Goal: Task Accomplishment & Management: Manage account settings

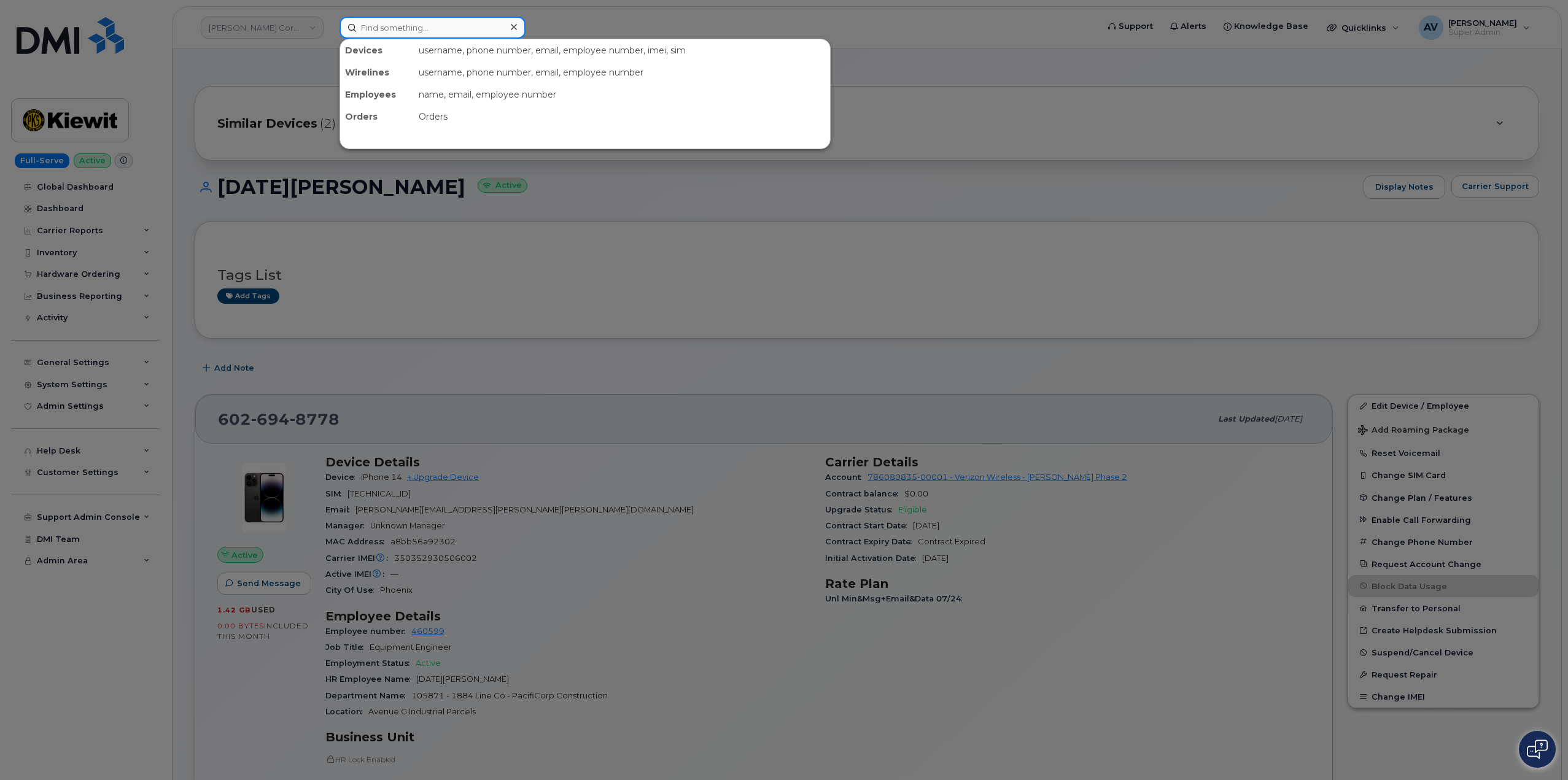
click at [425, 31] on input at bounding box center [432, 28] width 186 height 22
paste input "Laurencio Salas"
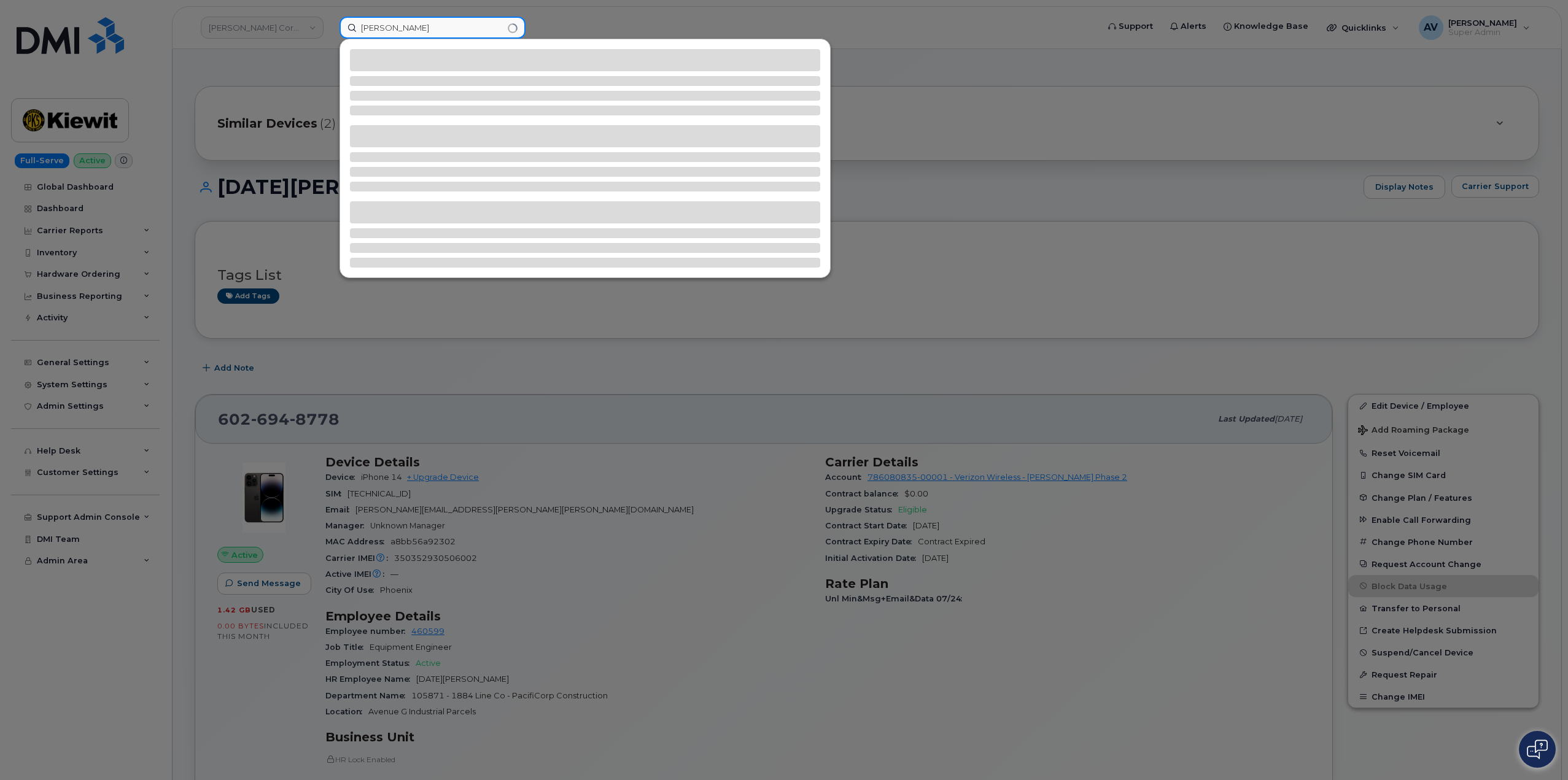
type input "Laurencio Salas"
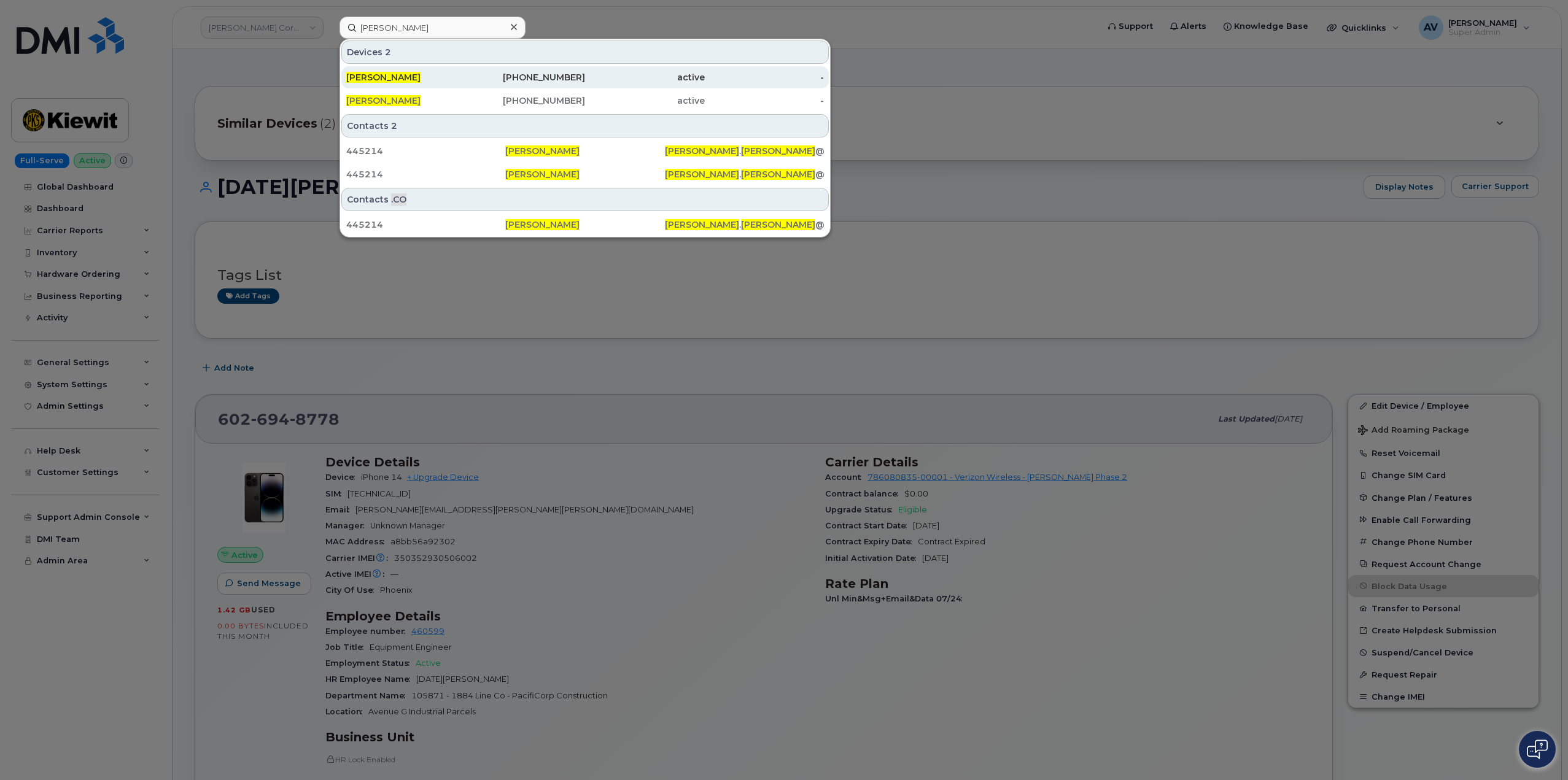
click at [461, 75] on div "LAURENCIO SALAS" at bounding box center [406, 77] width 120 height 12
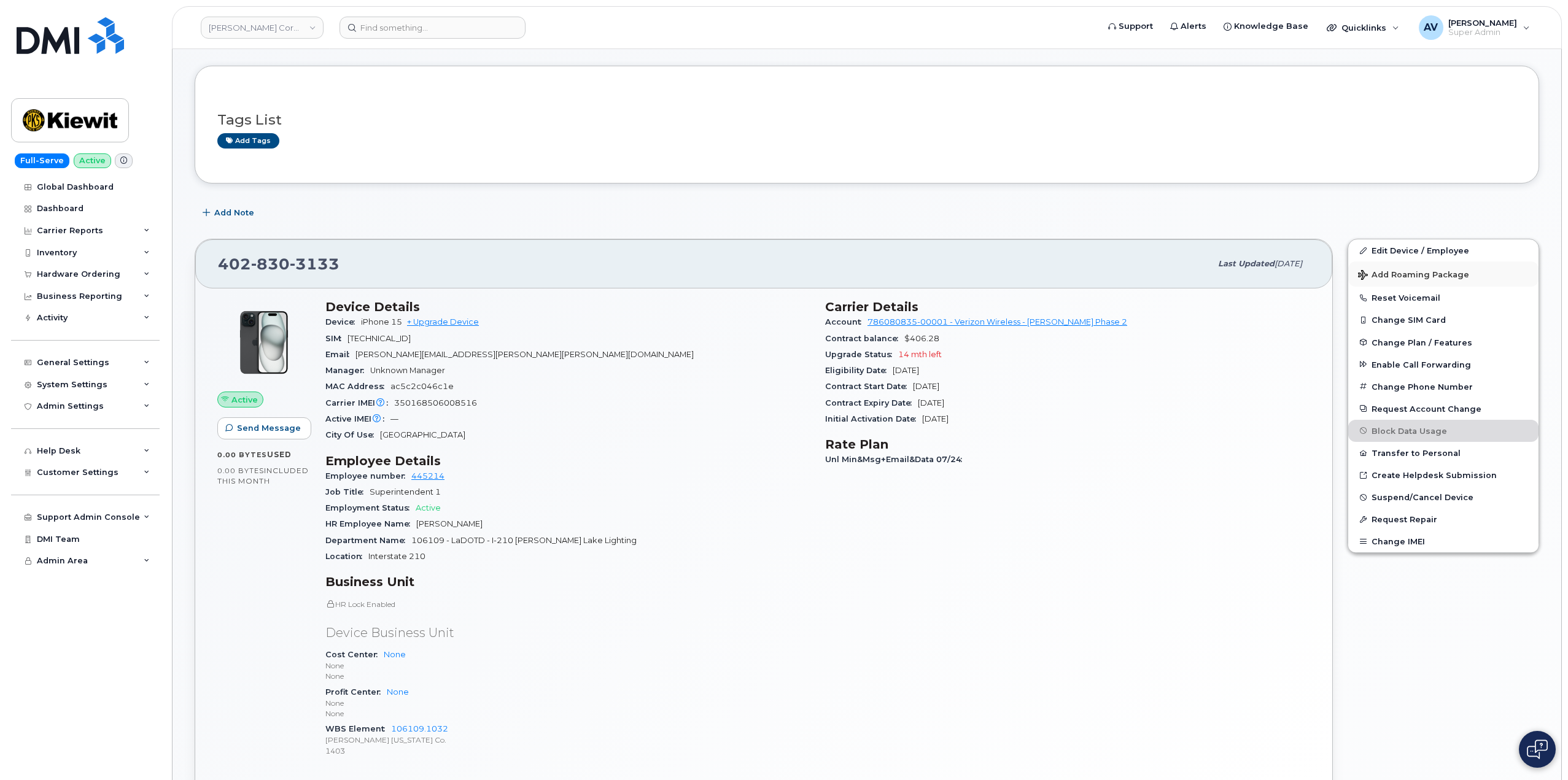
scroll to position [123, 0]
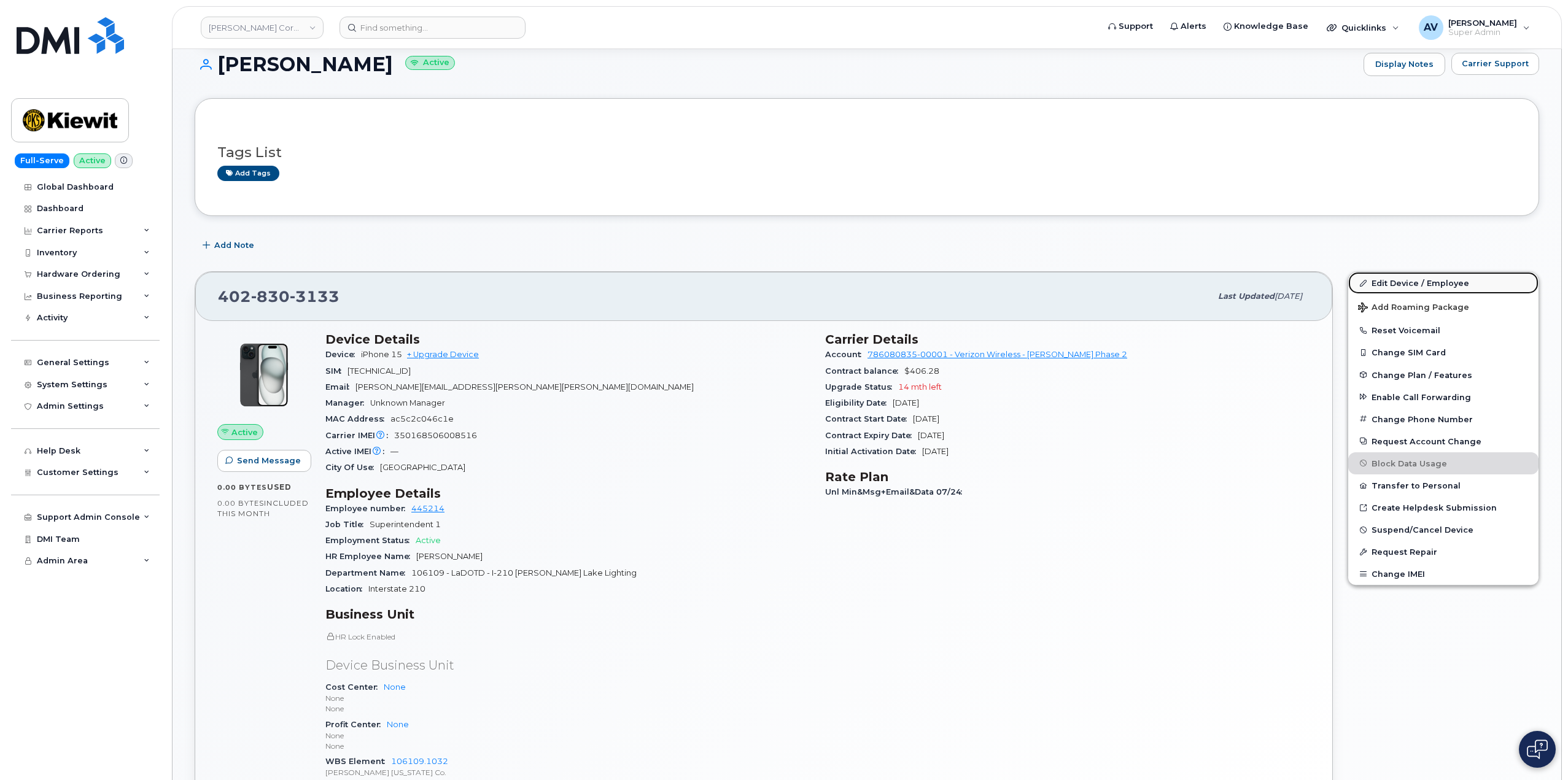
click at [1400, 280] on link "Edit Device / Employee" at bounding box center [1443, 283] width 190 height 22
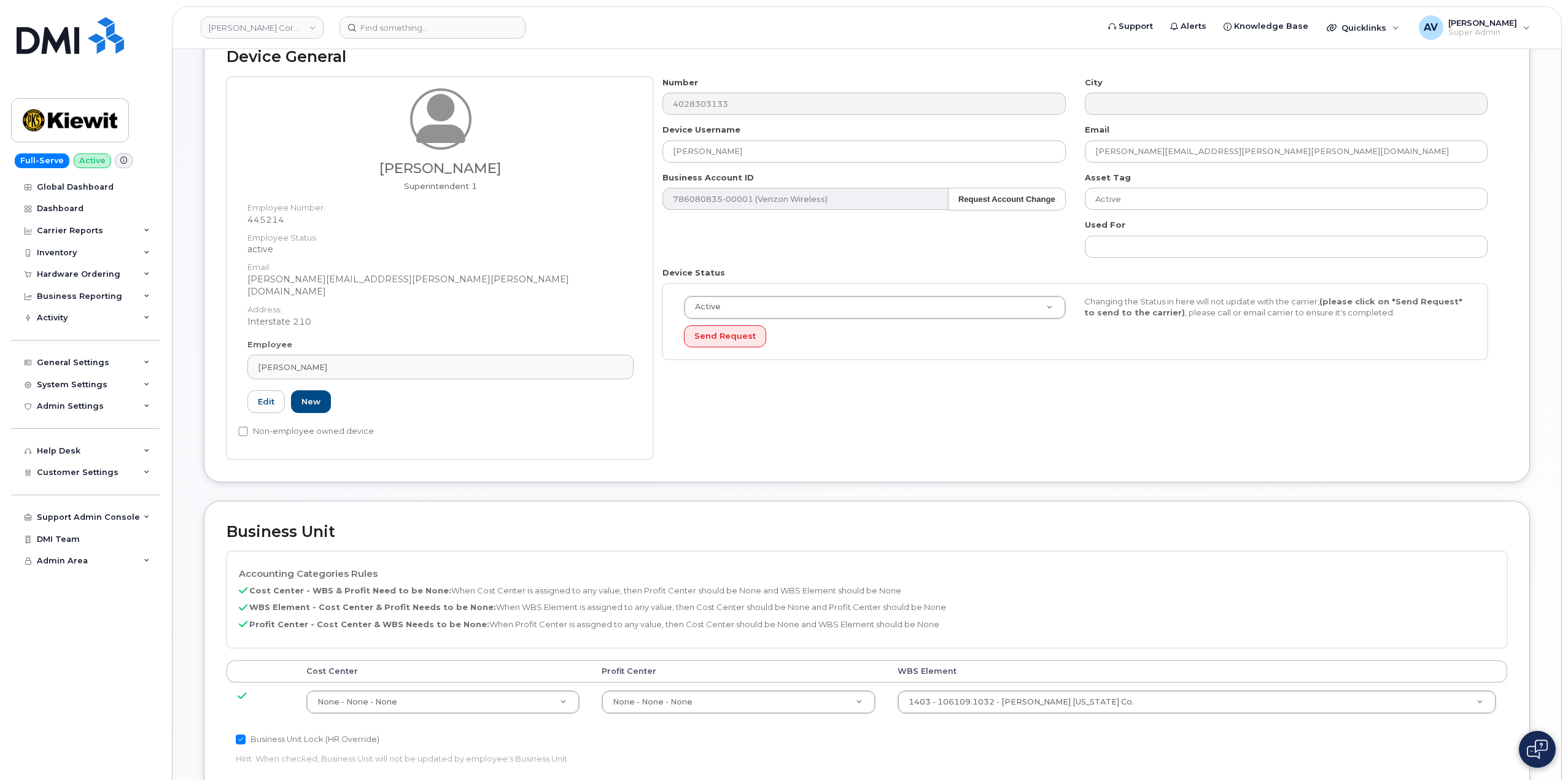
scroll to position [306, 0]
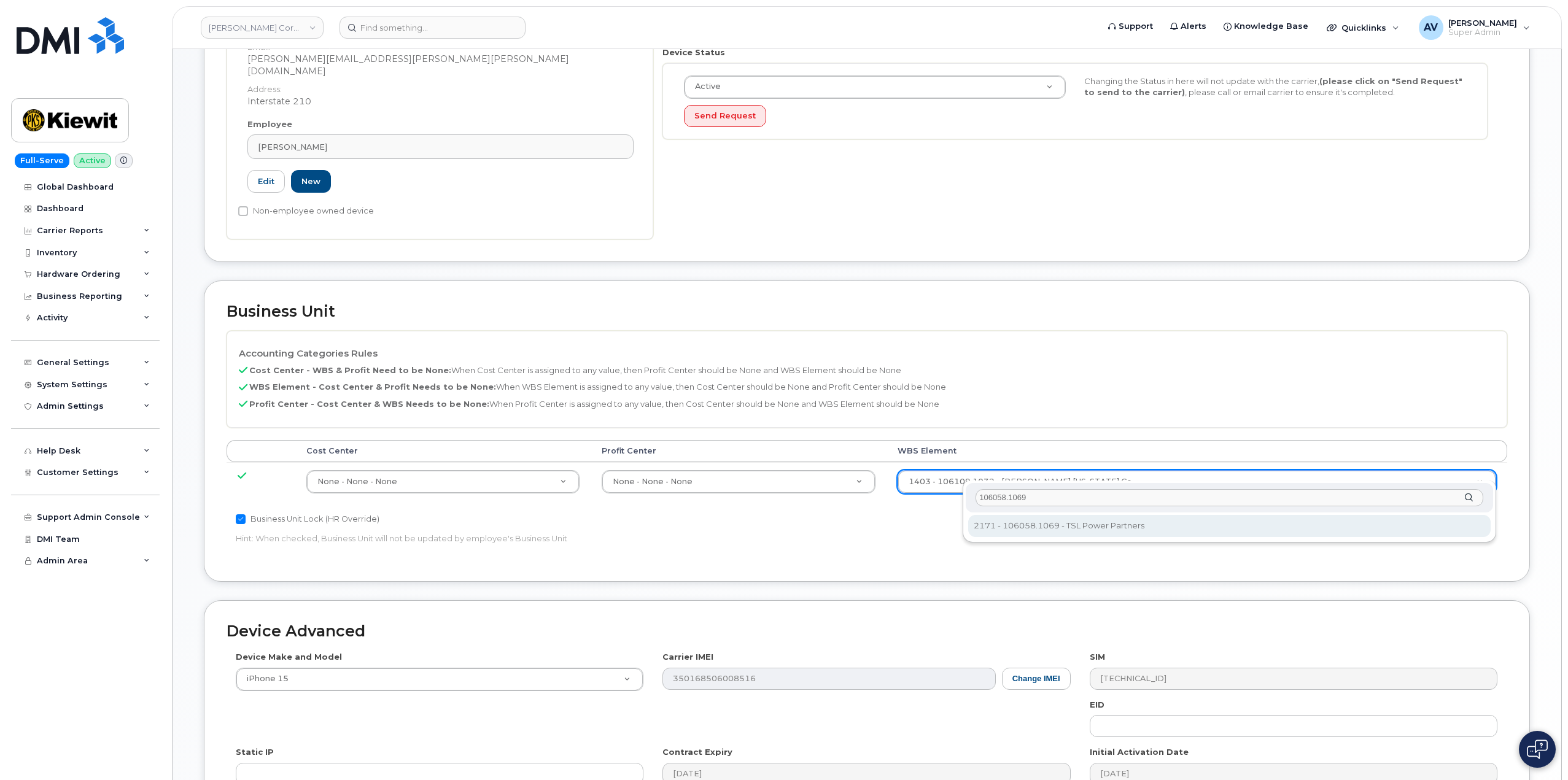
type input "106058.1069"
type input "33474431"
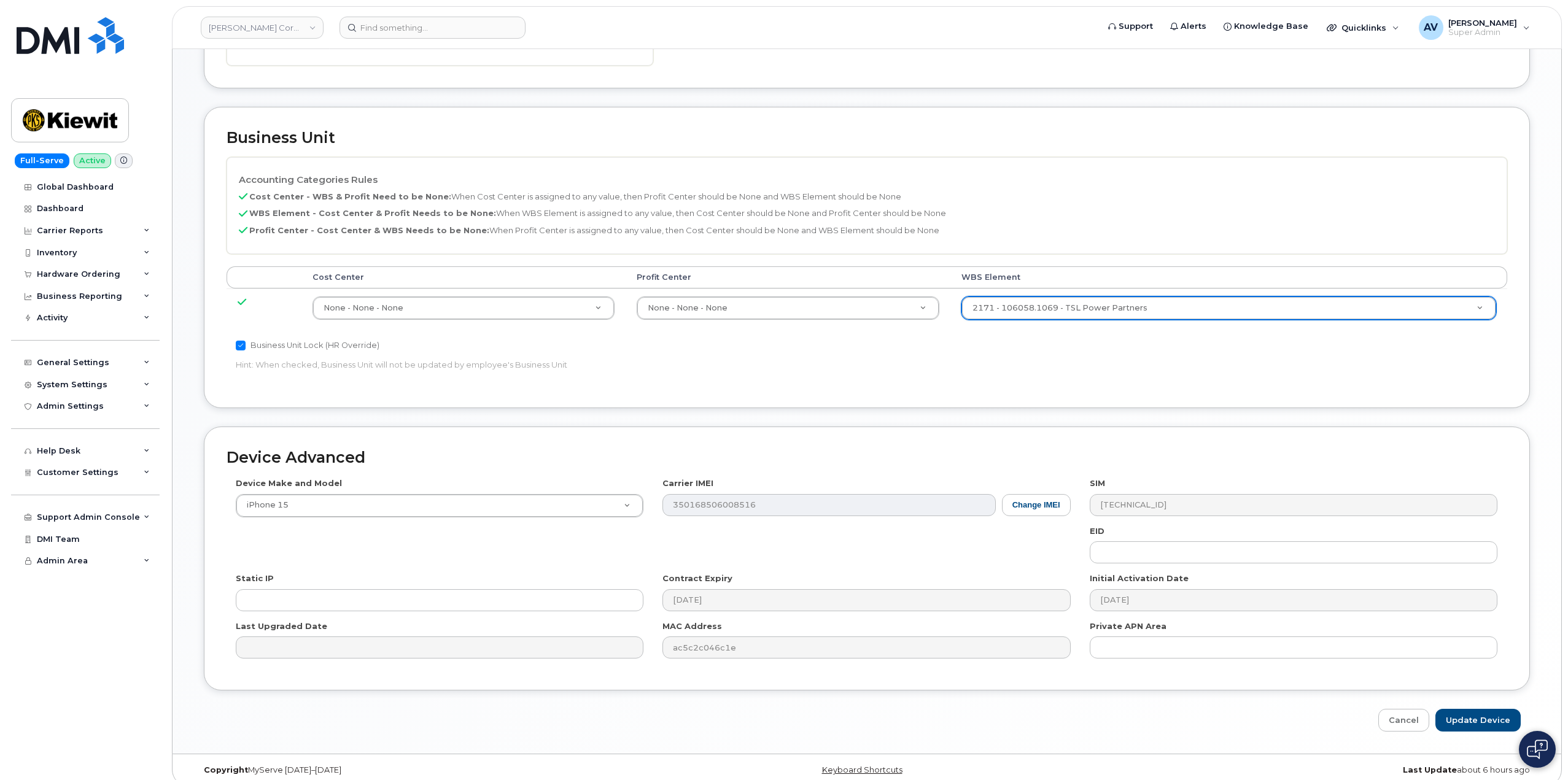
scroll to position [481, 0]
click at [1482, 708] on input "Update Device" at bounding box center [1478, 720] width 85 height 22
type input "Saving..."
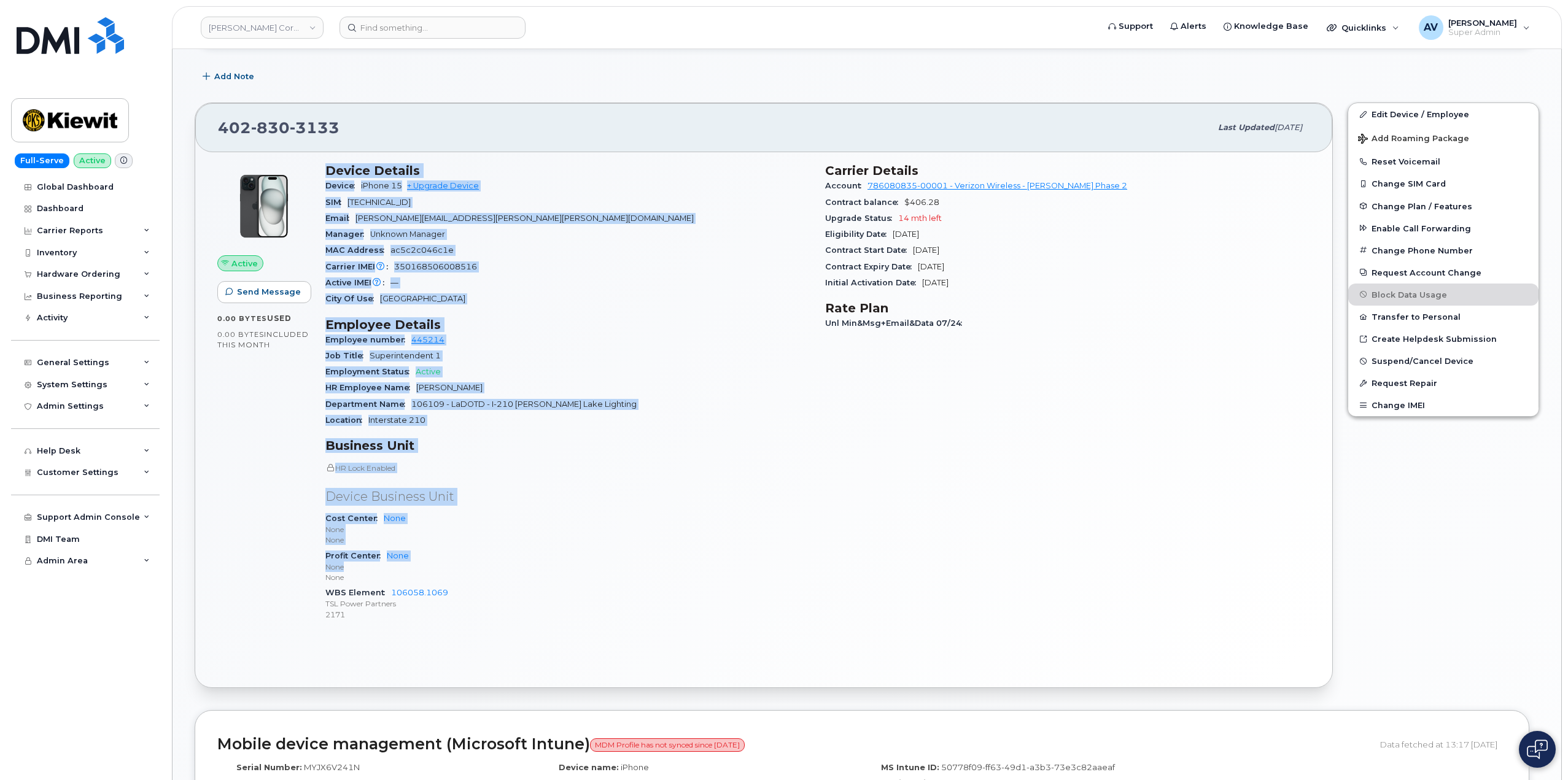
scroll to position [306, 0]
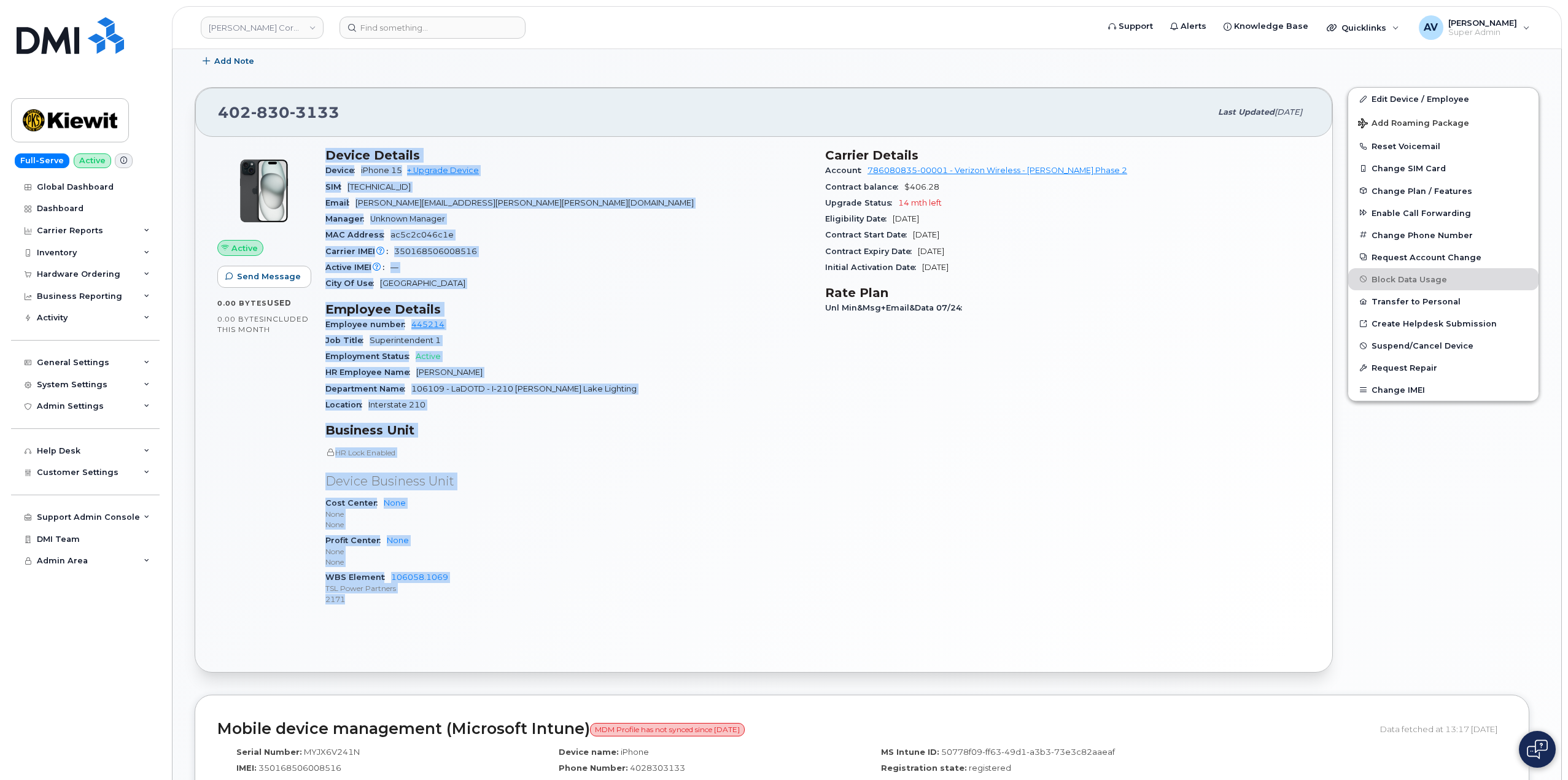
drag, startPoint x: 321, startPoint y: 462, endPoint x: 468, endPoint y: 596, distance: 198.9
click at [468, 596] on div "Device Details Device iPhone 15 + Upgrade Device SIM 89148000010800936742 Email…" at bounding box center [568, 382] width 500 height 483
copy div "Device Details Device iPhone 15 + Upgrade Device SIM 89148000010800936742 Email…"
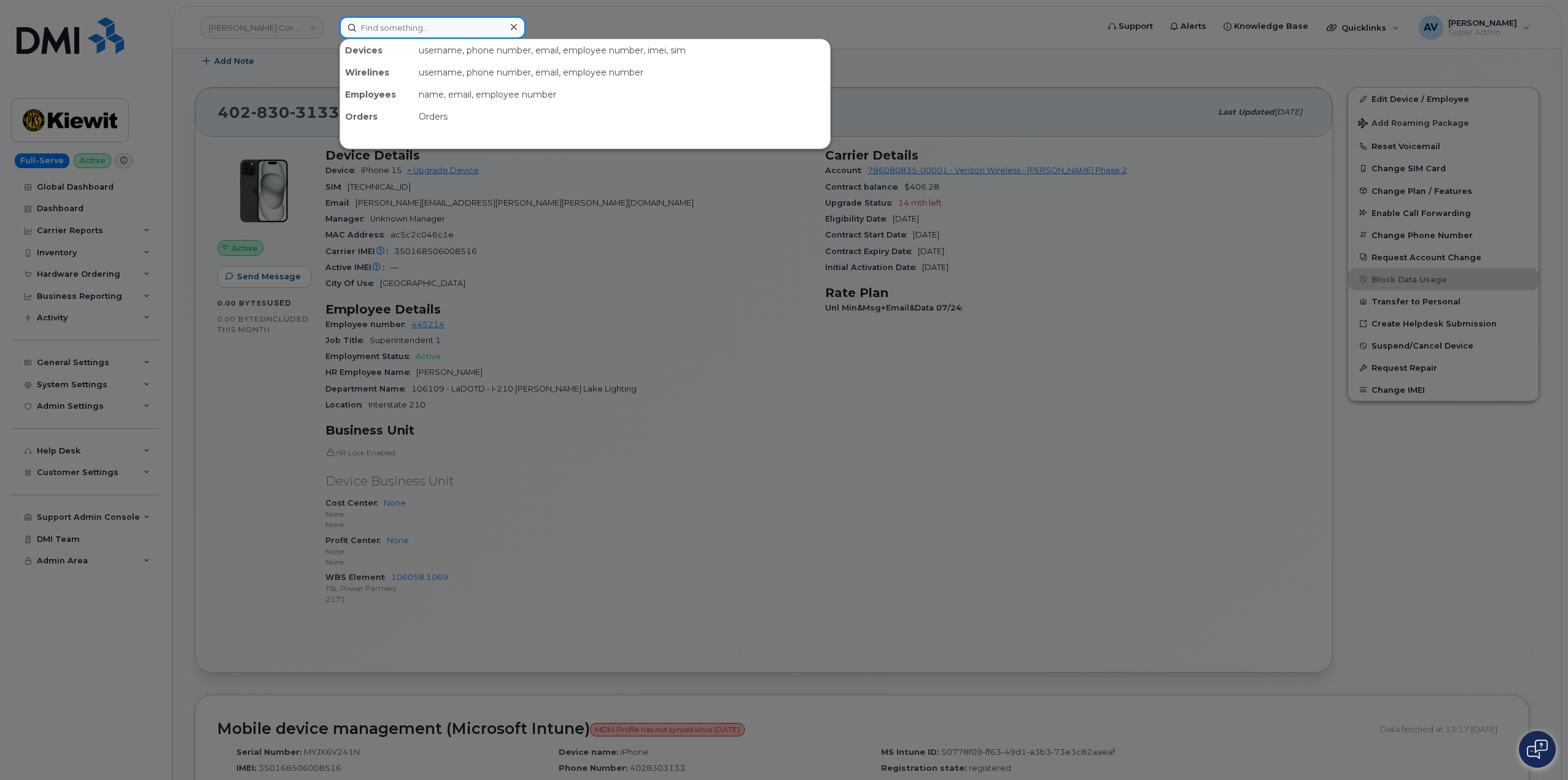
click at [419, 26] on input at bounding box center [432, 28] width 186 height 22
paste input "[PERSON_NAME]"
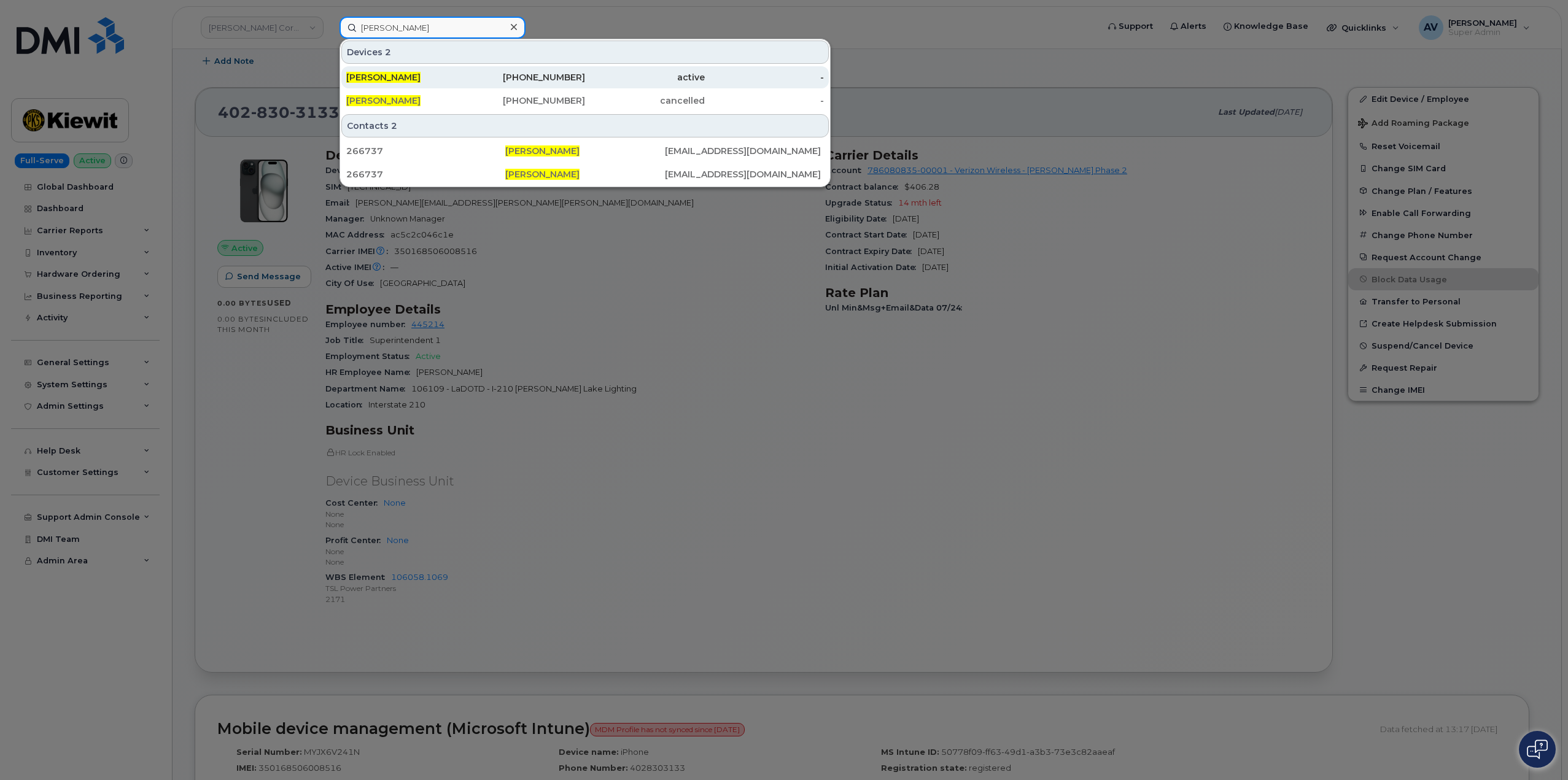
type input "Leonard Siddle"
click at [464, 72] on div "LEONARD SIDDLE" at bounding box center [406, 77] width 120 height 12
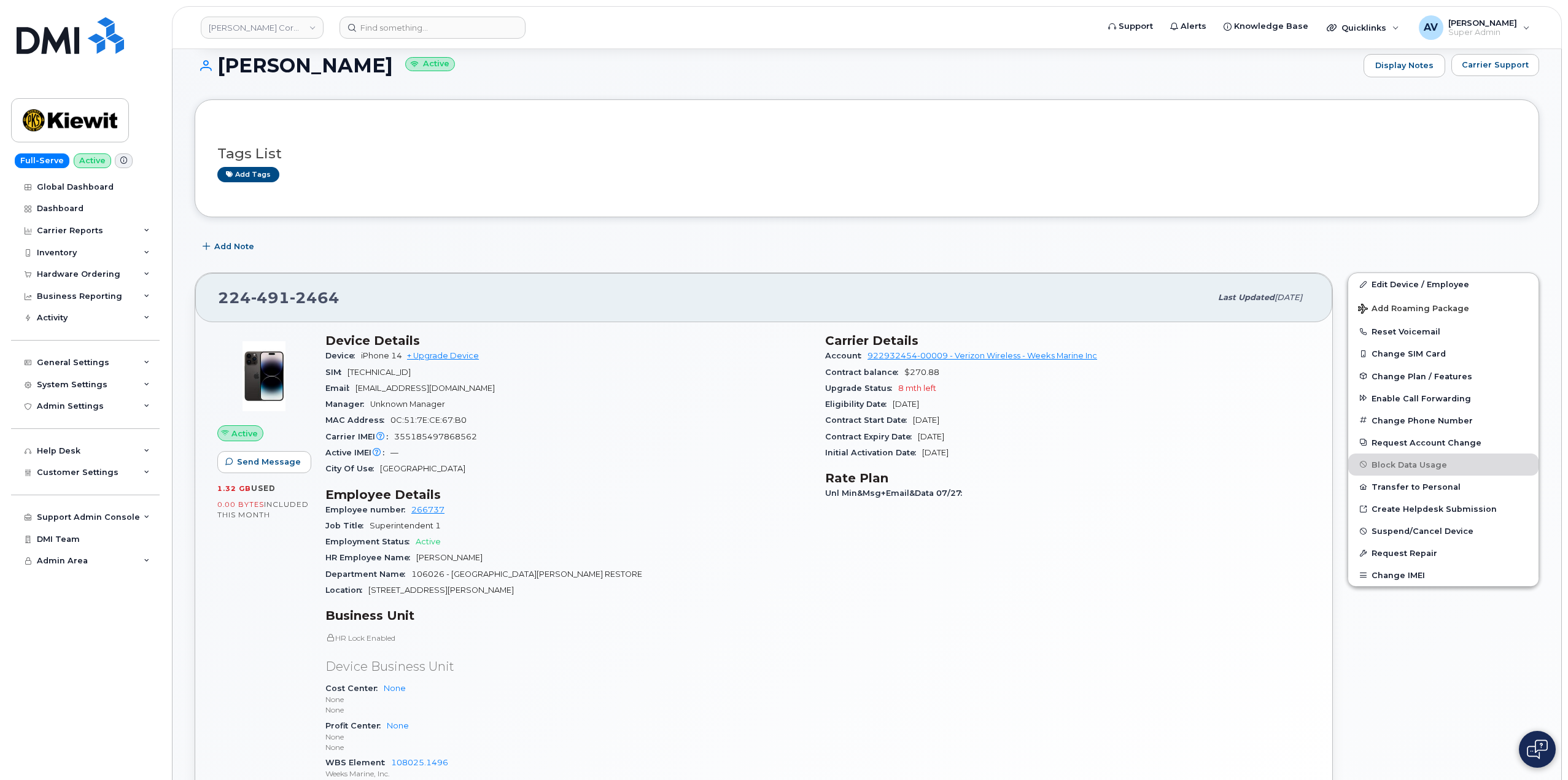
scroll to position [123, 0]
click at [1392, 285] on link "Edit Device / Employee" at bounding box center [1443, 283] width 190 height 22
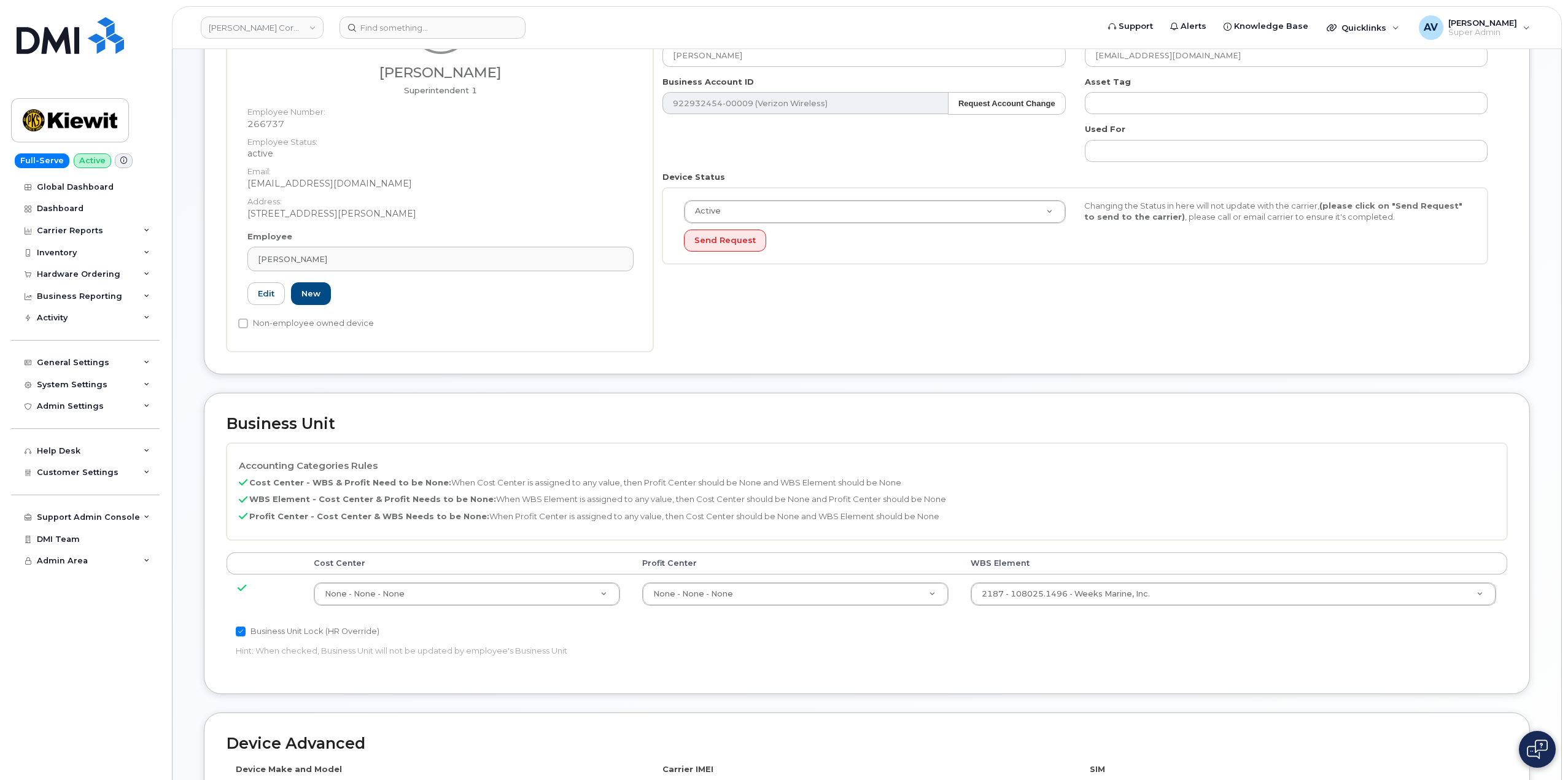
scroll to position [306, 0]
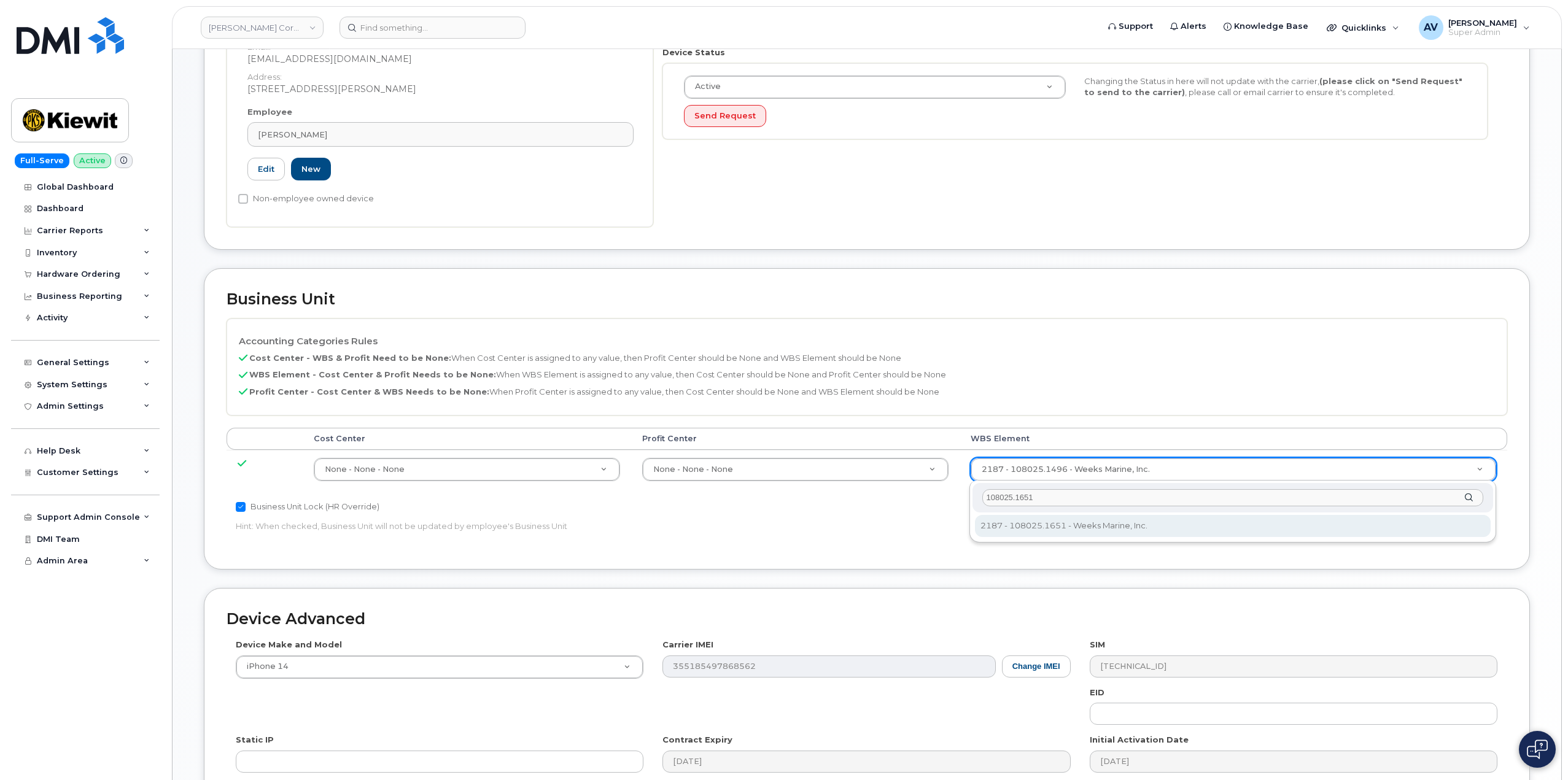
type input "108025.1651"
type input "33790925"
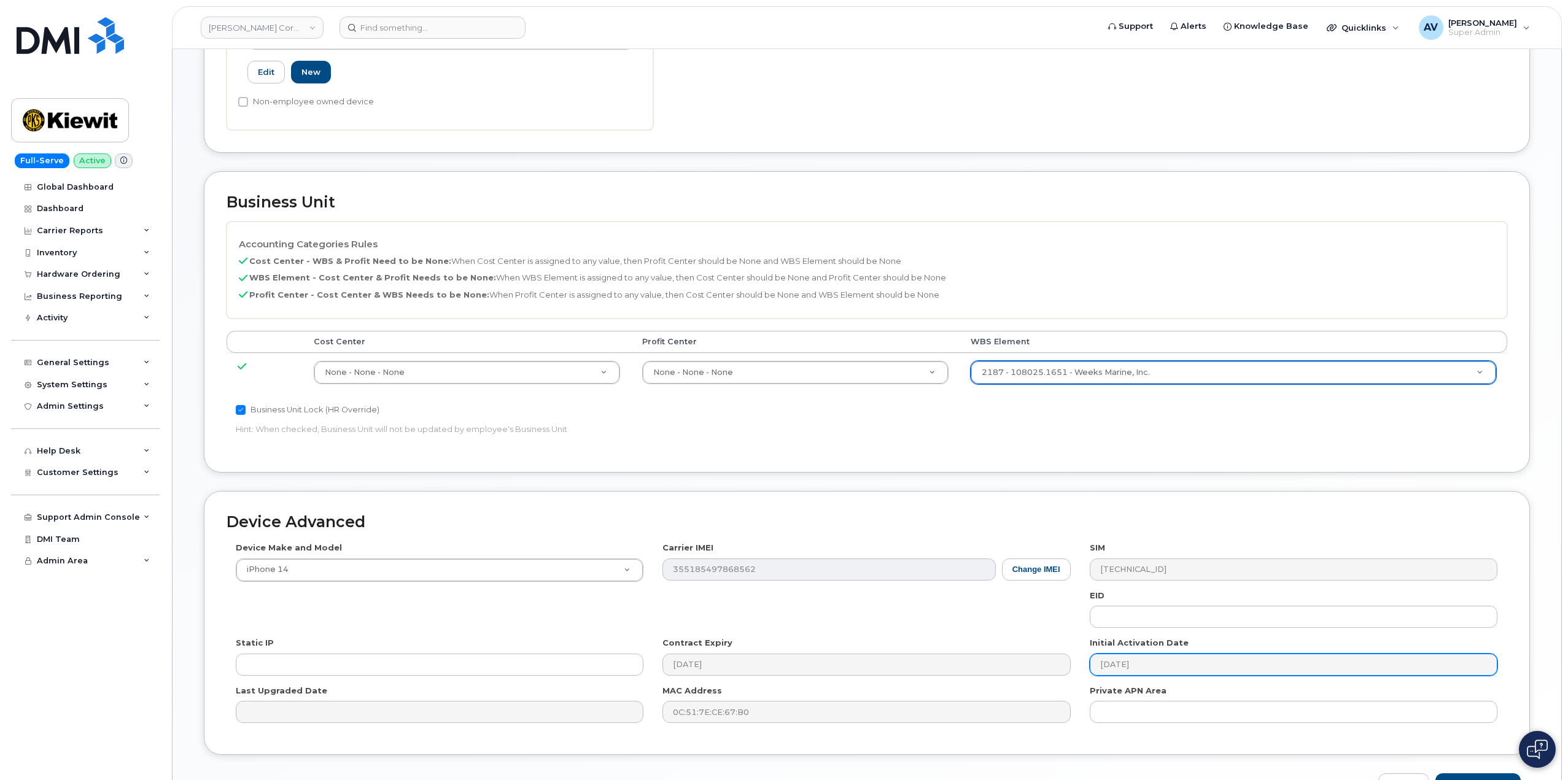
scroll to position [481, 0]
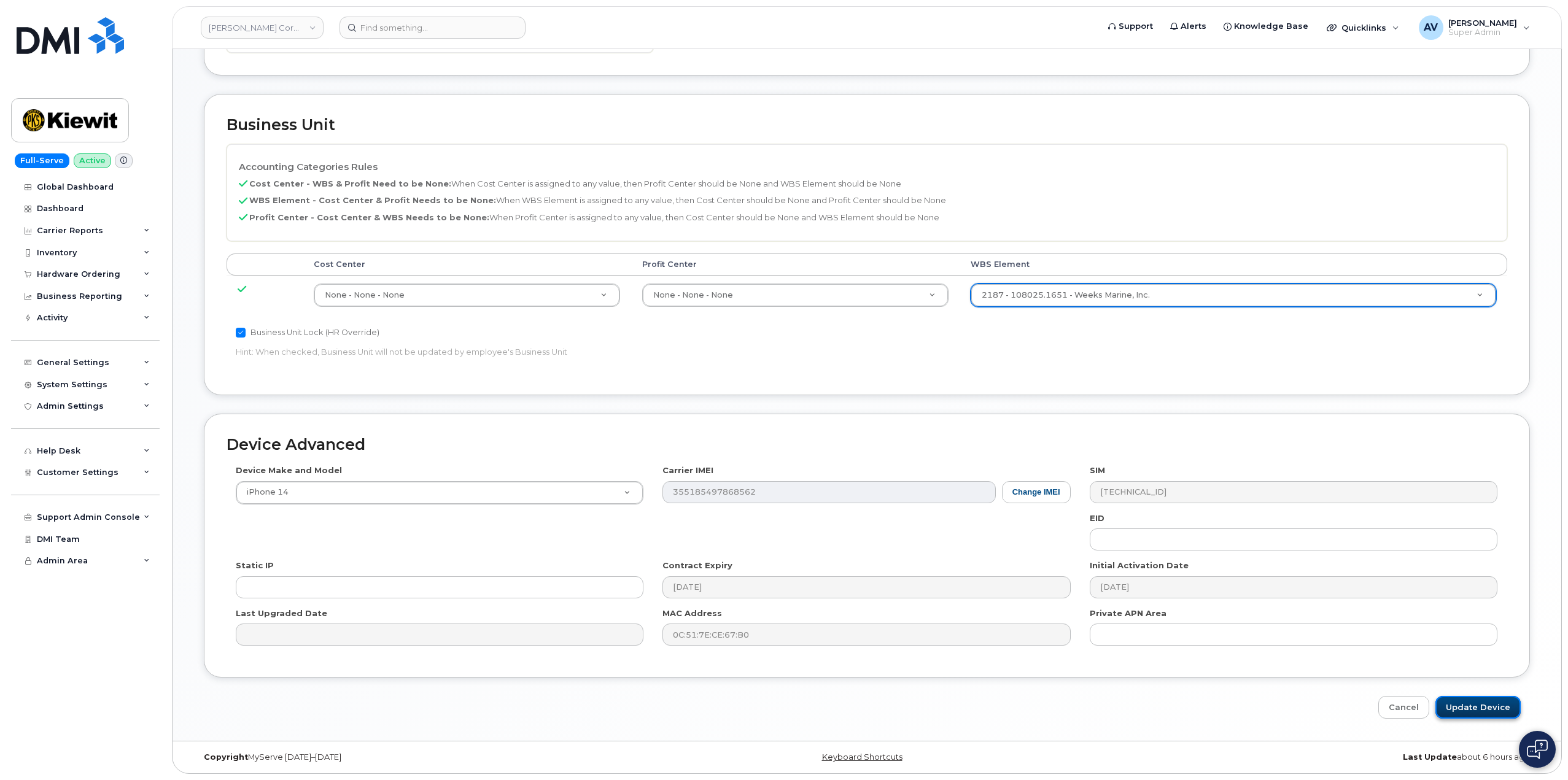
click at [1464, 702] on input "Update Device" at bounding box center [1478, 707] width 85 height 22
type input "Saving..."
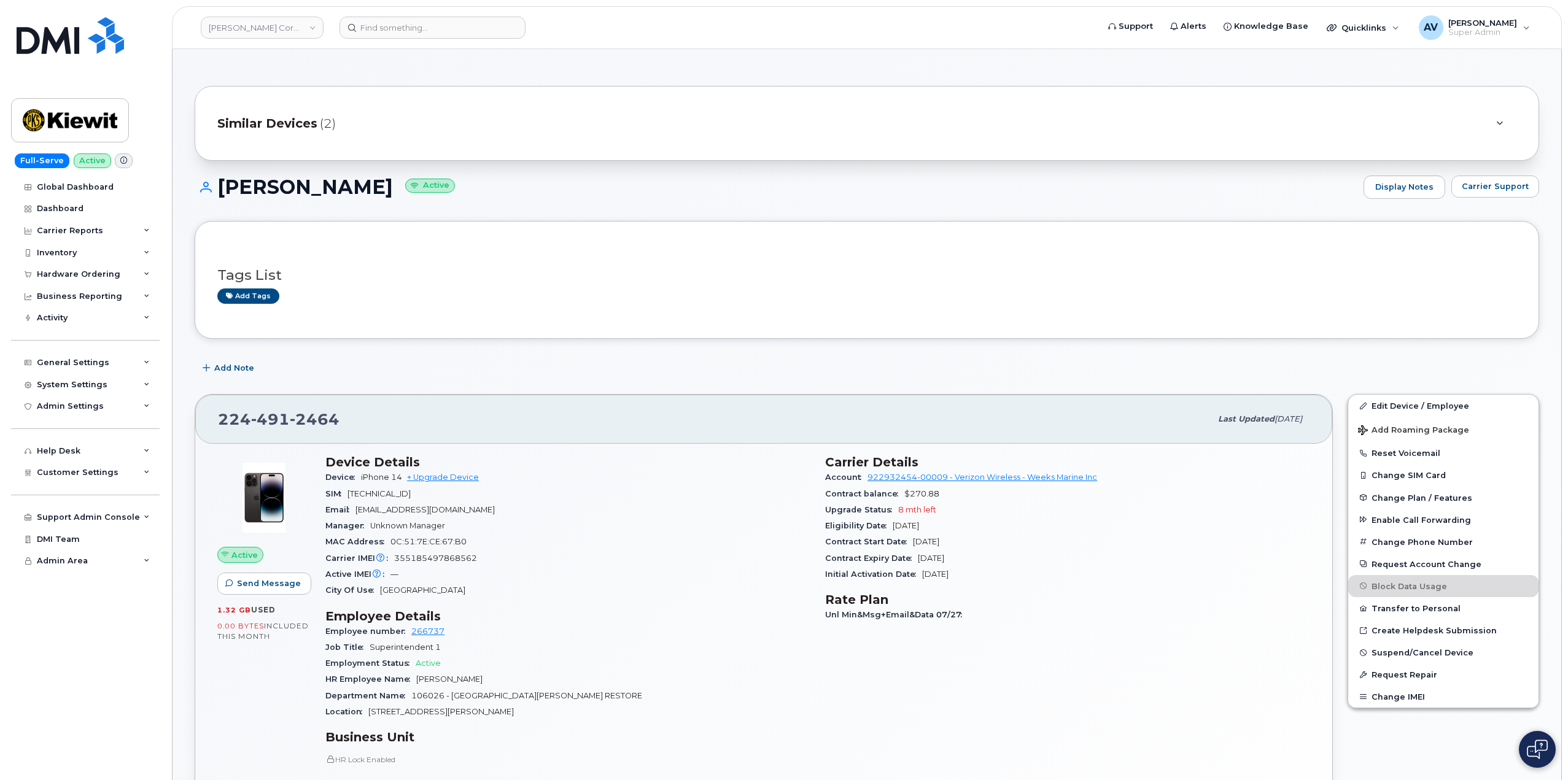
scroll to position [123, 0]
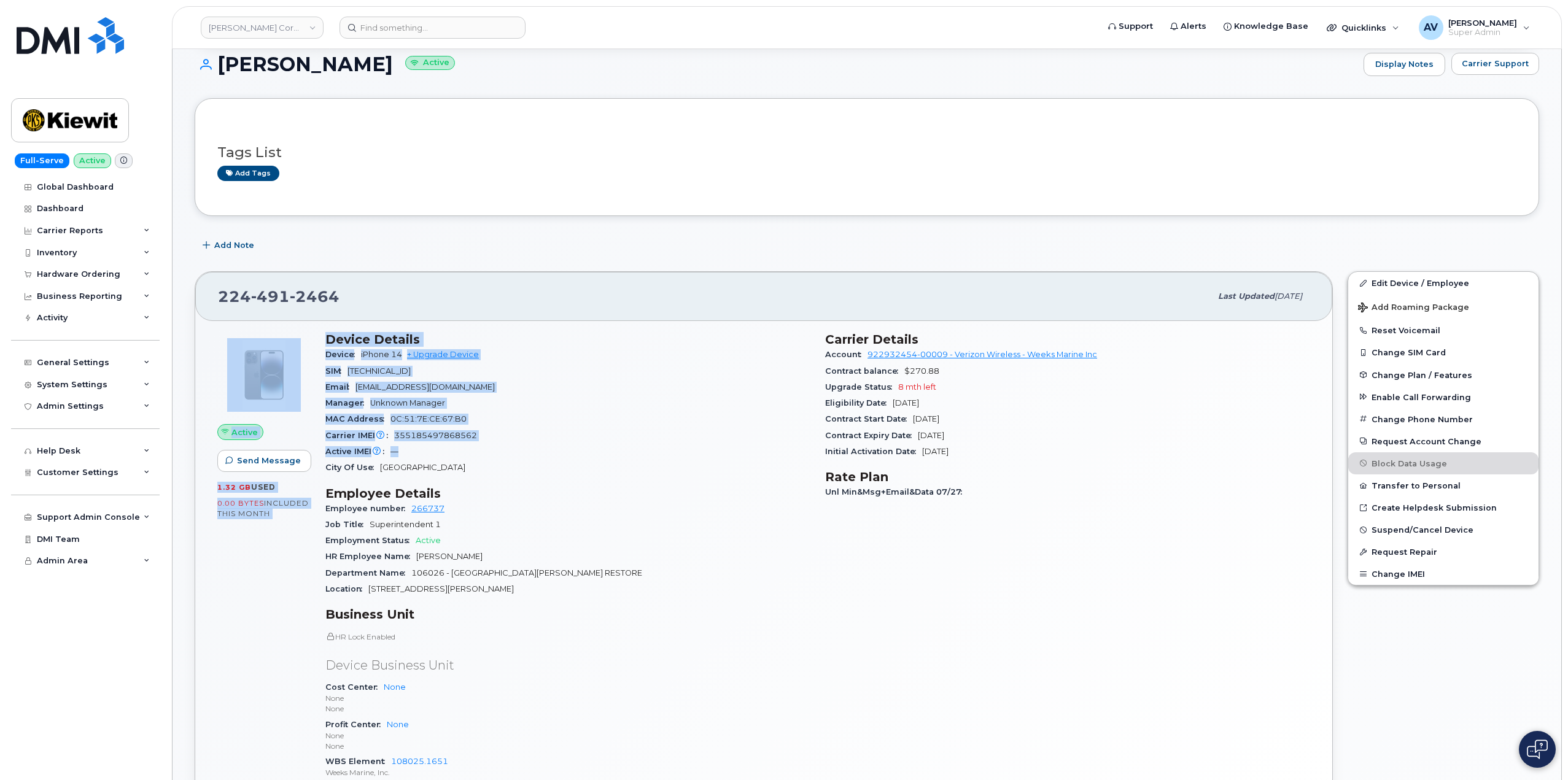
drag, startPoint x: 317, startPoint y: 334, endPoint x: 434, endPoint y: 457, distance: 169.8
click at [434, 457] on div "Active Send Message 1.32 GB  used 0.00 Bytes  included this month Device Detail…" at bounding box center [764, 566] width 1107 height 483
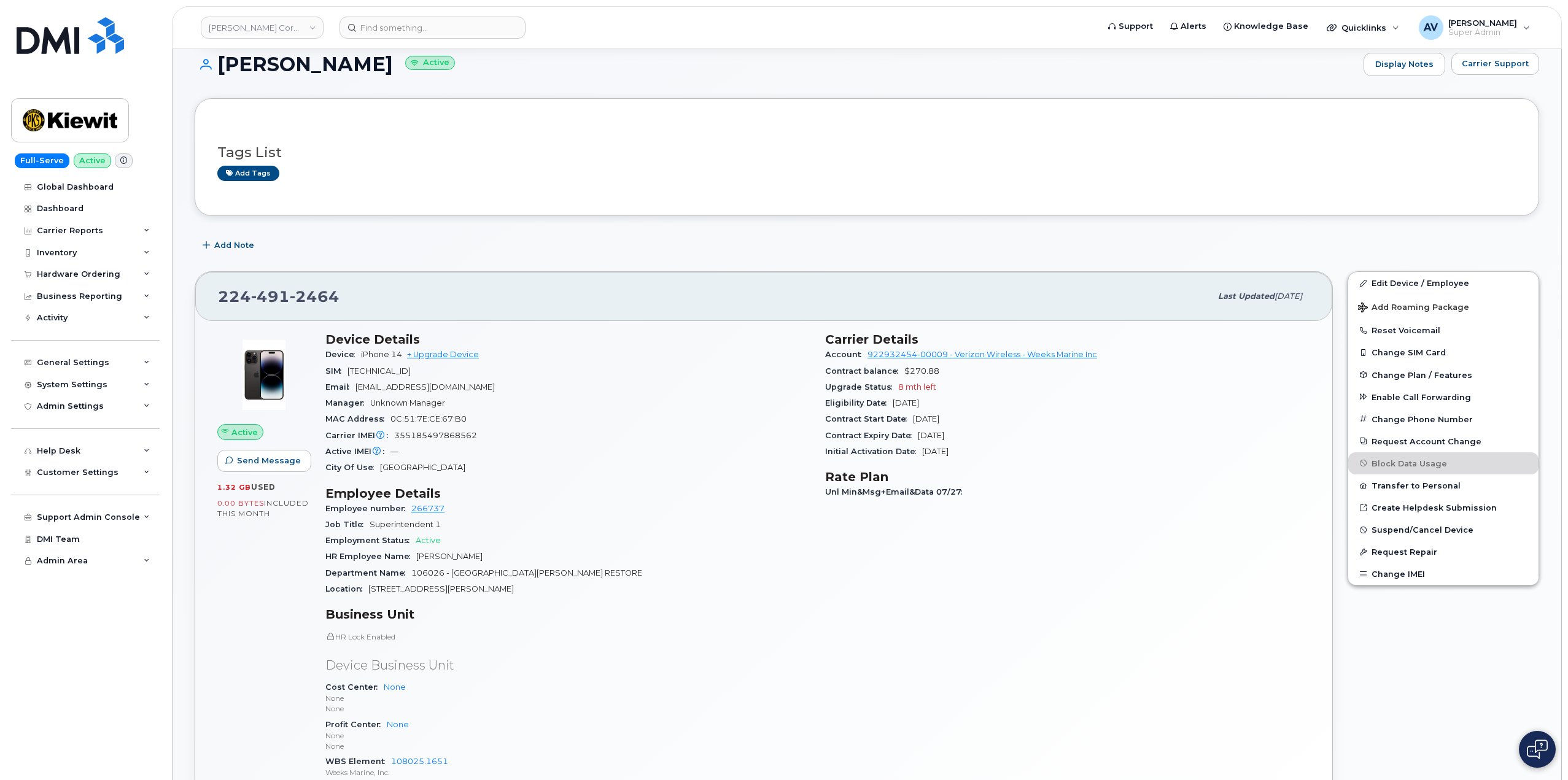
click at [552, 482] on div "Device Details Device iPhone 14 + Upgrade Device SIM [TECHNICAL_ID] Email [EMAI…" at bounding box center [568, 566] width 500 height 483
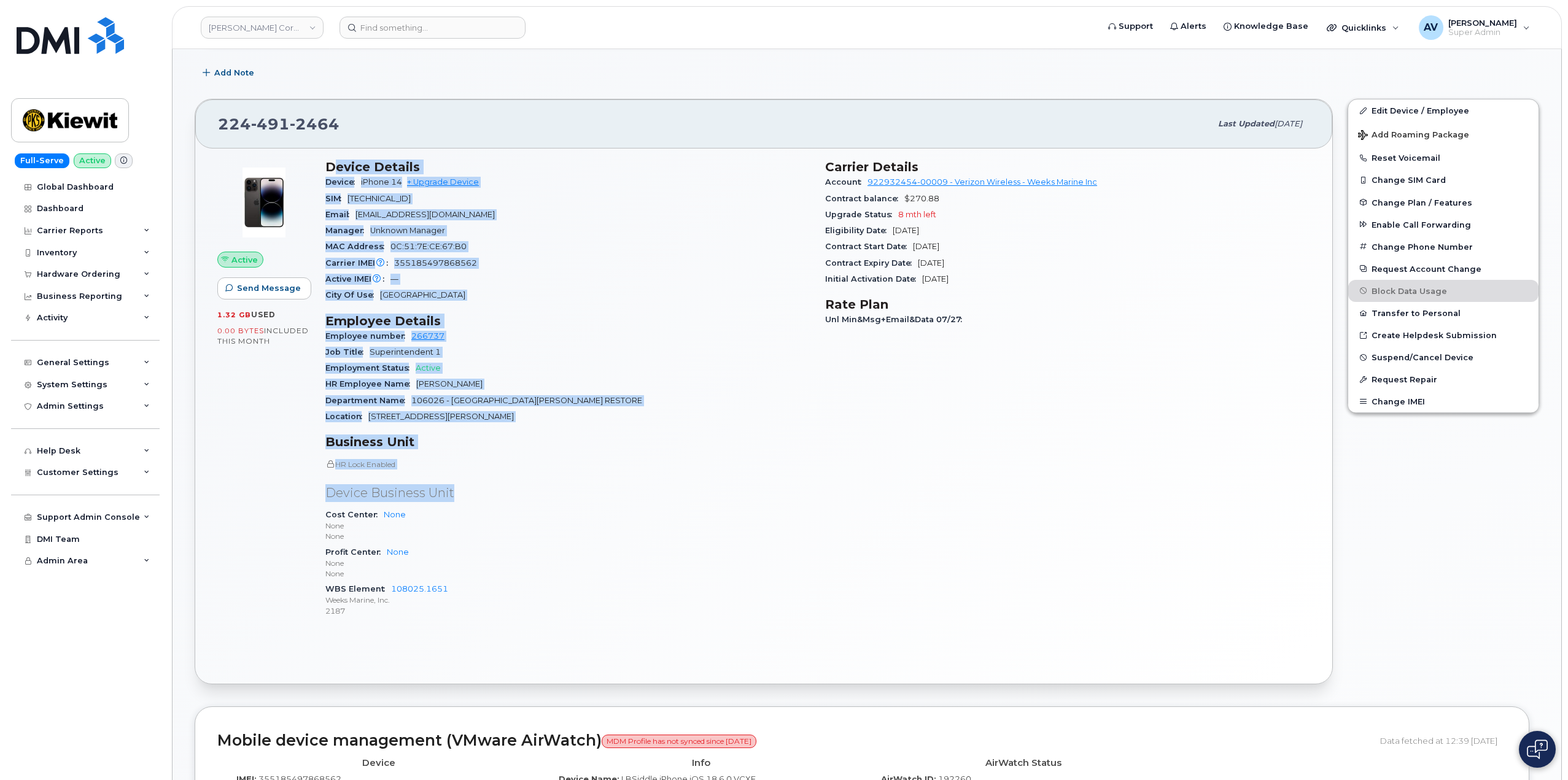
scroll to position [306, 0]
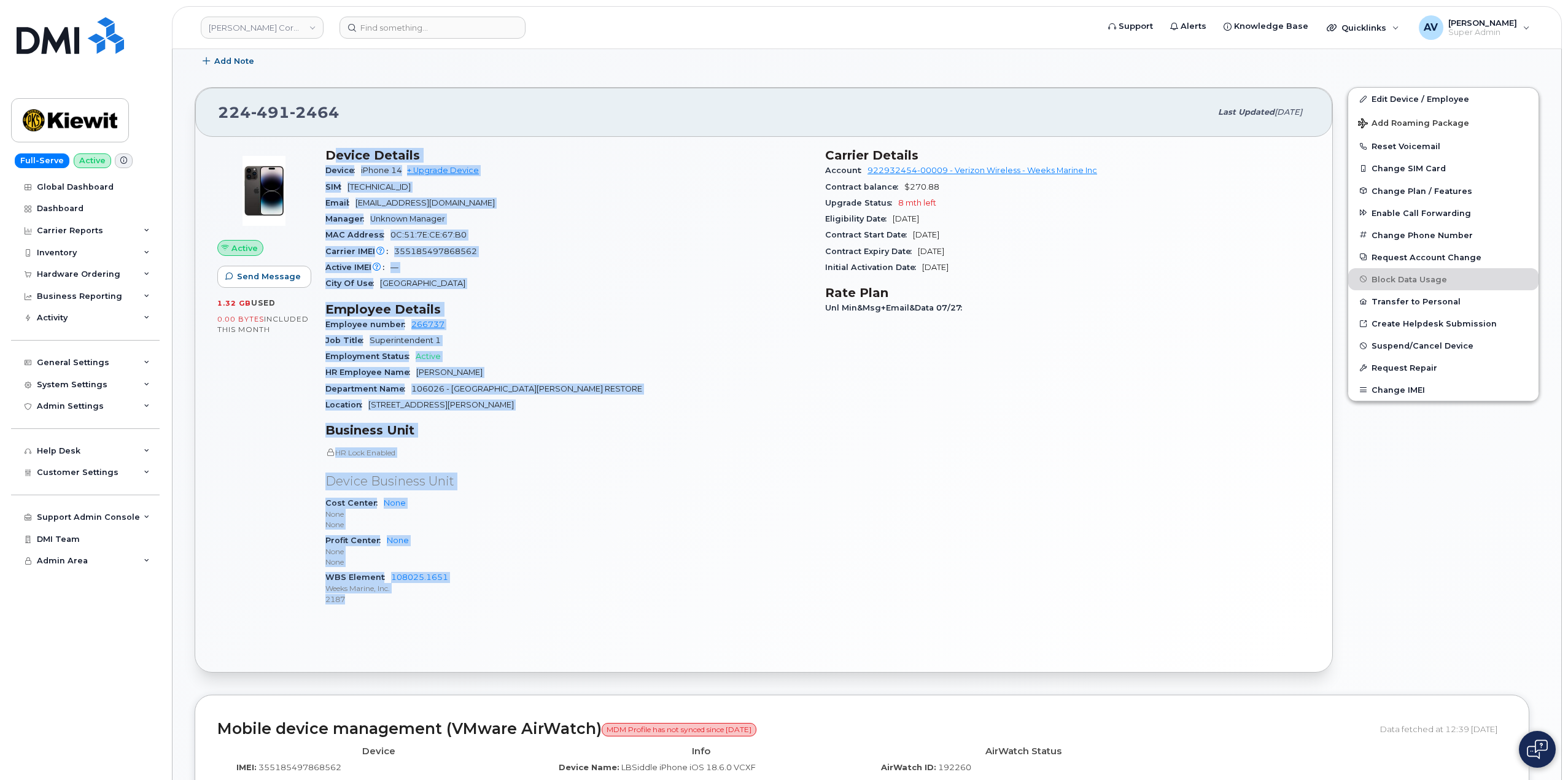
drag, startPoint x: 333, startPoint y: 337, endPoint x: 490, endPoint y: 602, distance: 308.0
click at [490, 602] on div "Device Details Device iPhone 14 + Upgrade Device SIM 89148000010566595062 Email…" at bounding box center [568, 382] width 500 height 483
copy div "evice Details Device iPhone 14 + Upgrade Device SIM 89148000010566595062 Email …"
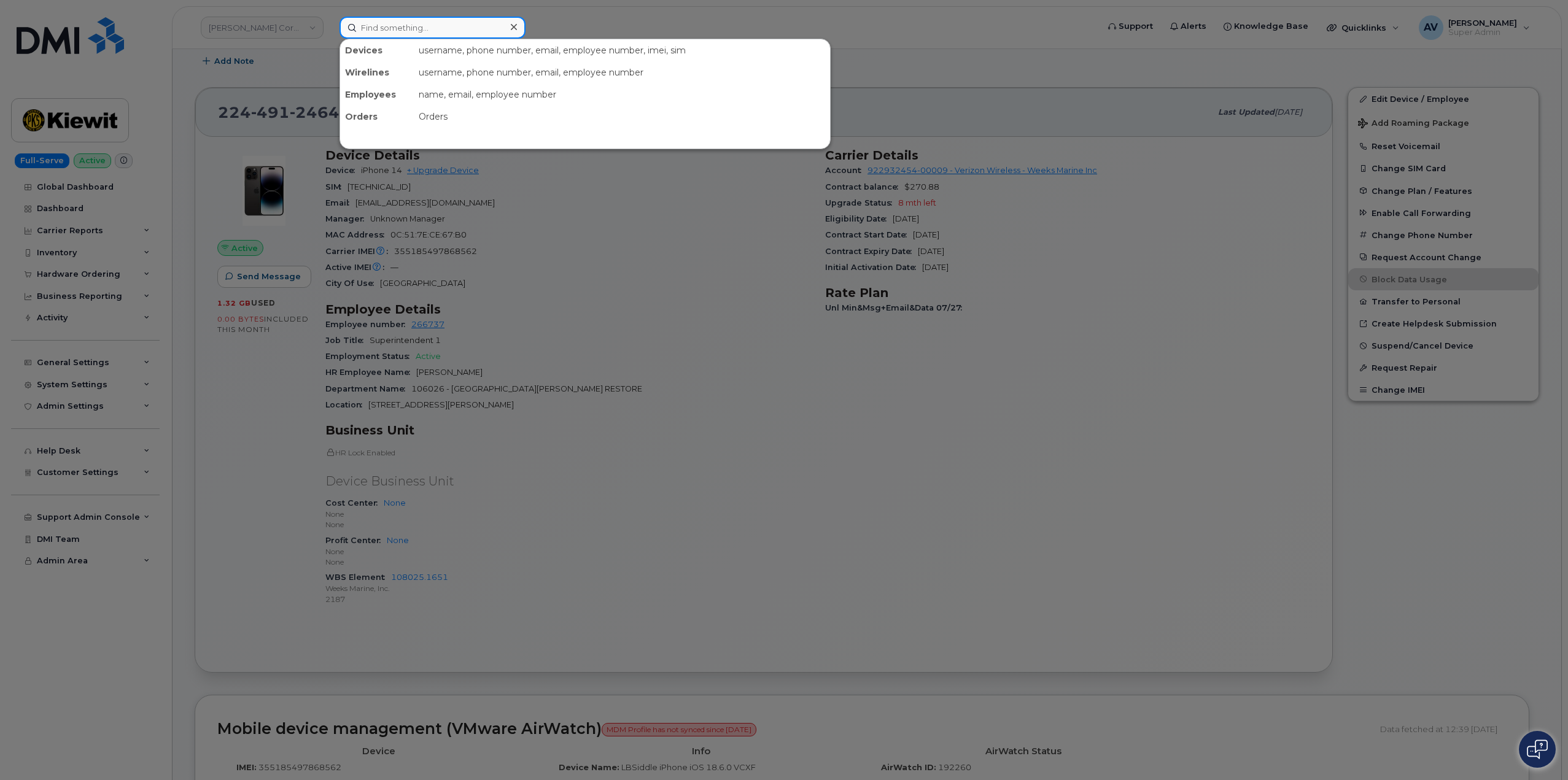
click at [479, 24] on input at bounding box center [432, 28] width 186 height 22
paste input "[PERSON_NAME]"
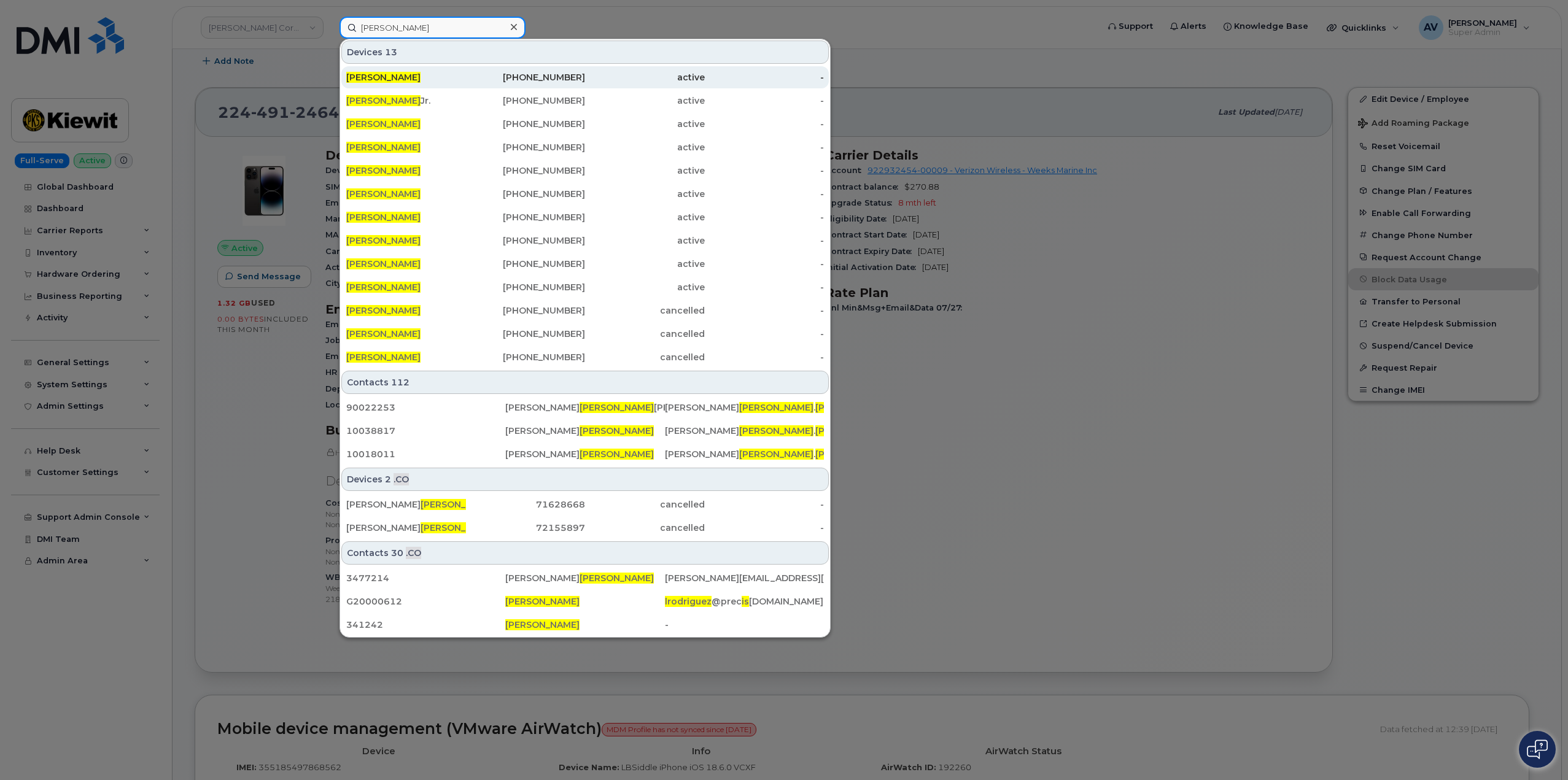
type input "[PERSON_NAME]"
click at [593, 77] on div "active" at bounding box center [645, 77] width 120 height 12
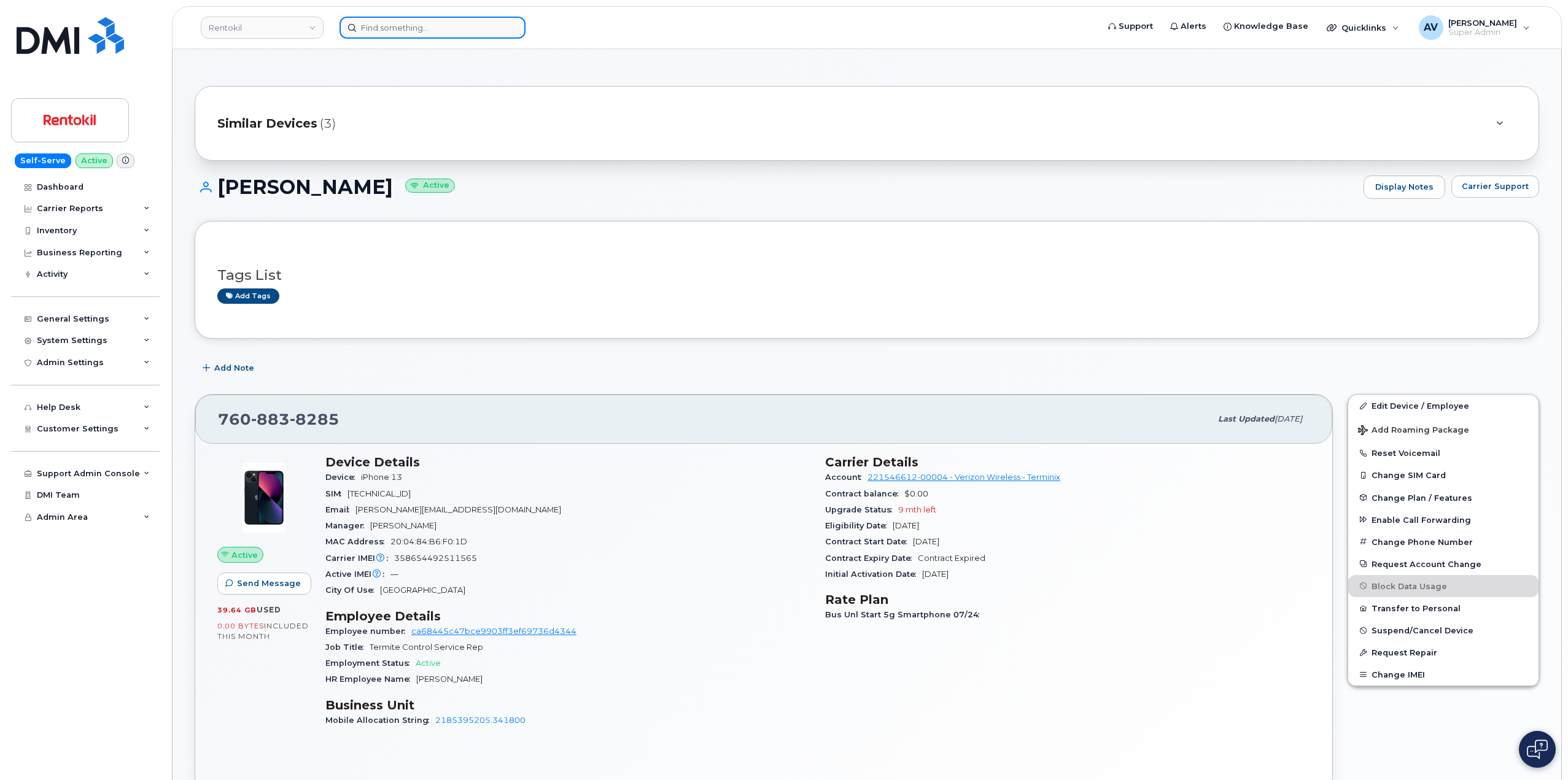
click at [446, 23] on input at bounding box center [432, 28] width 186 height 22
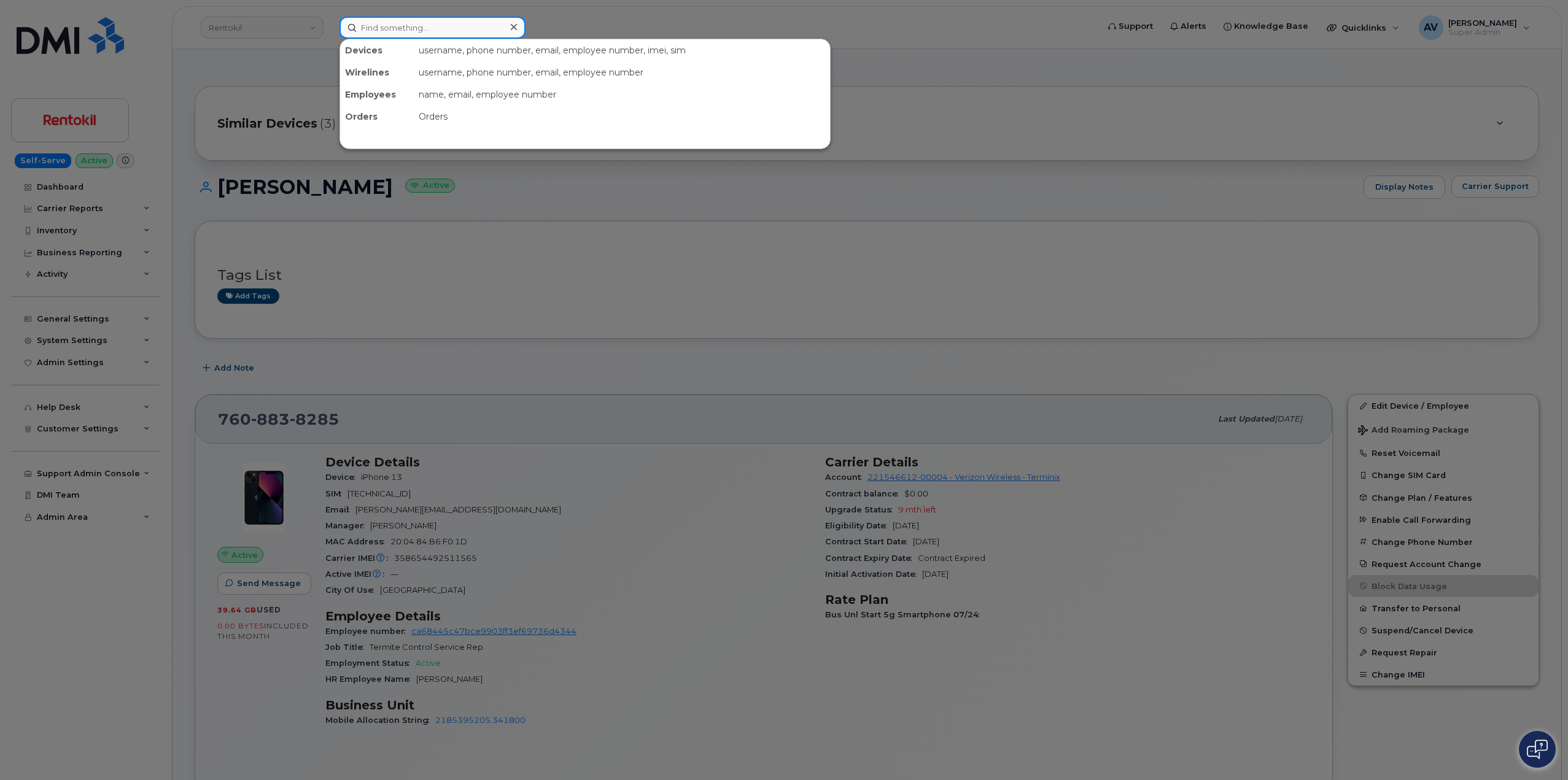
paste input "[PERSON_NAME]"
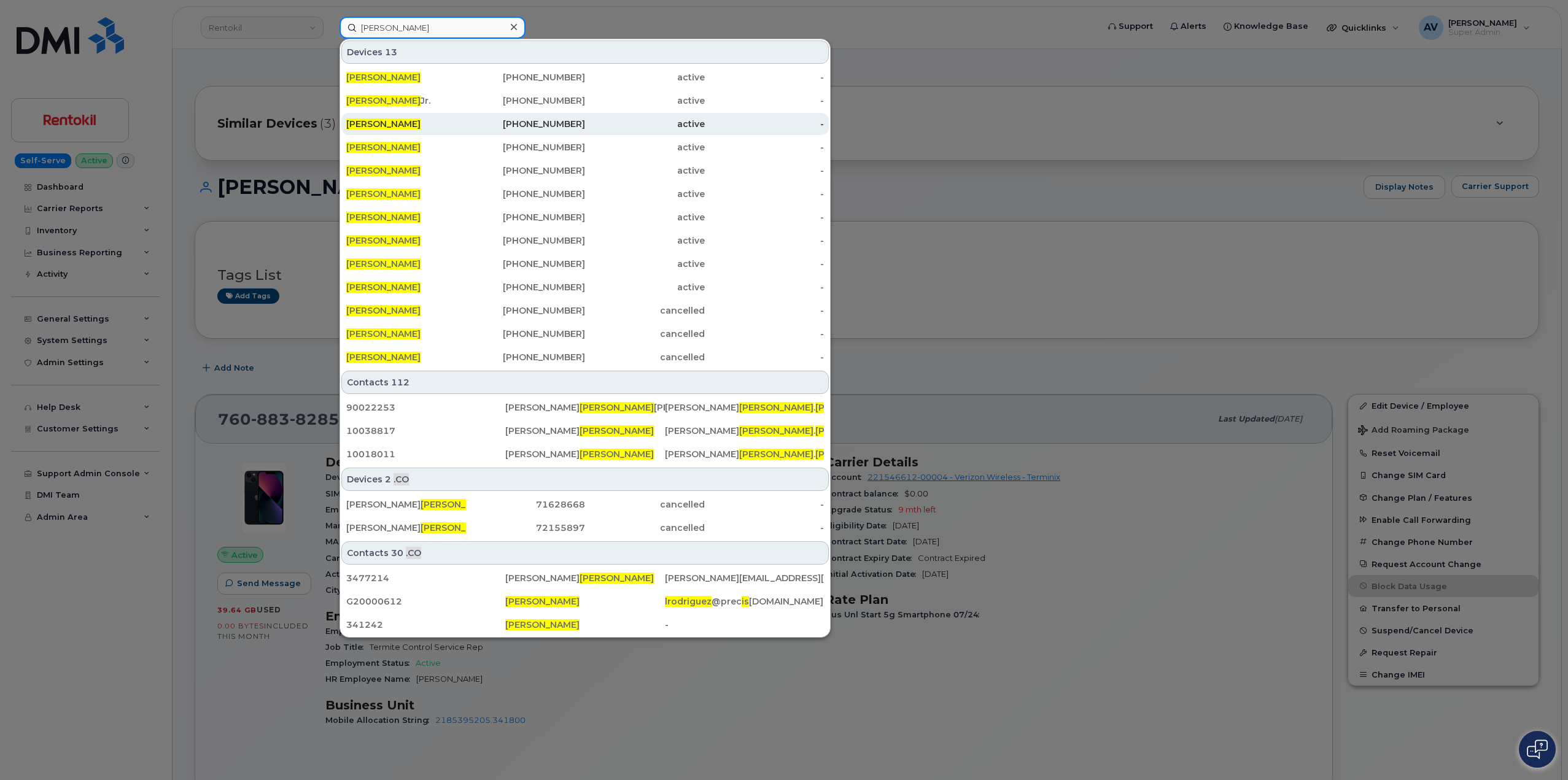
type input "[PERSON_NAME]"
click at [526, 123] on div "956-312-5503" at bounding box center [526, 124] width 120 height 12
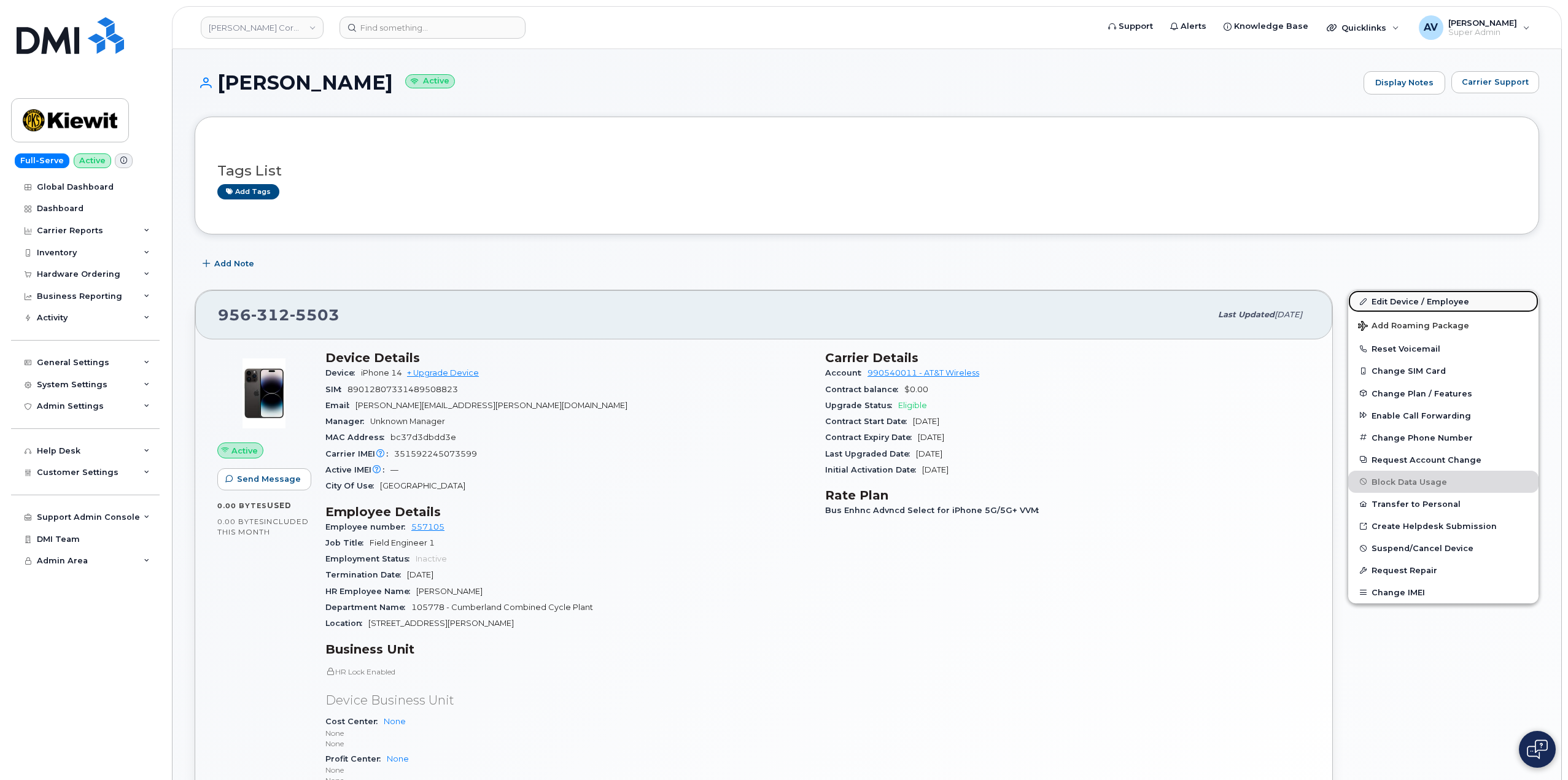
click at [1398, 299] on link "Edit Device / Employee" at bounding box center [1443, 302] width 190 height 22
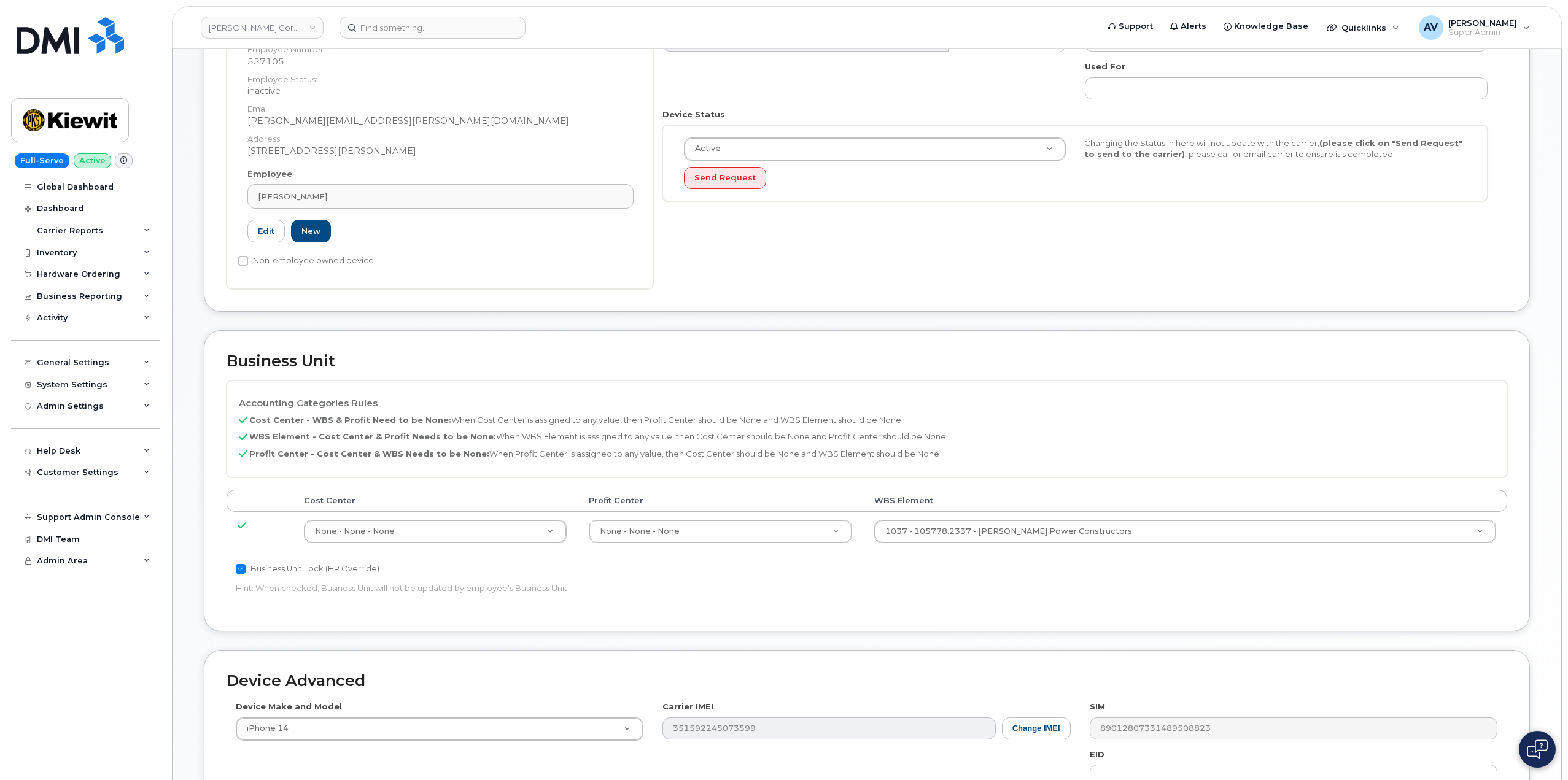
scroll to position [245, 0]
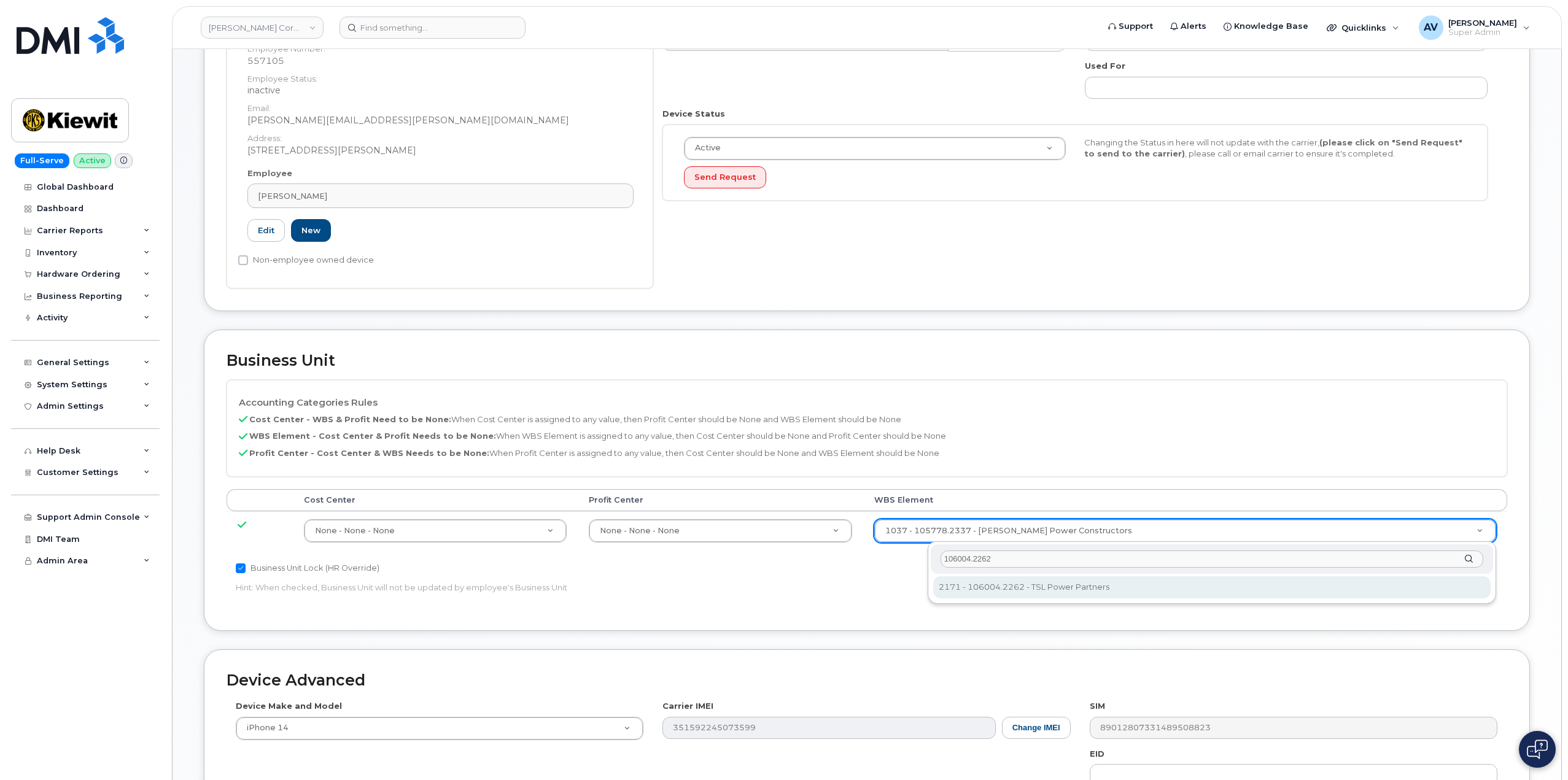
type input "106004.2262"
type input "30249370"
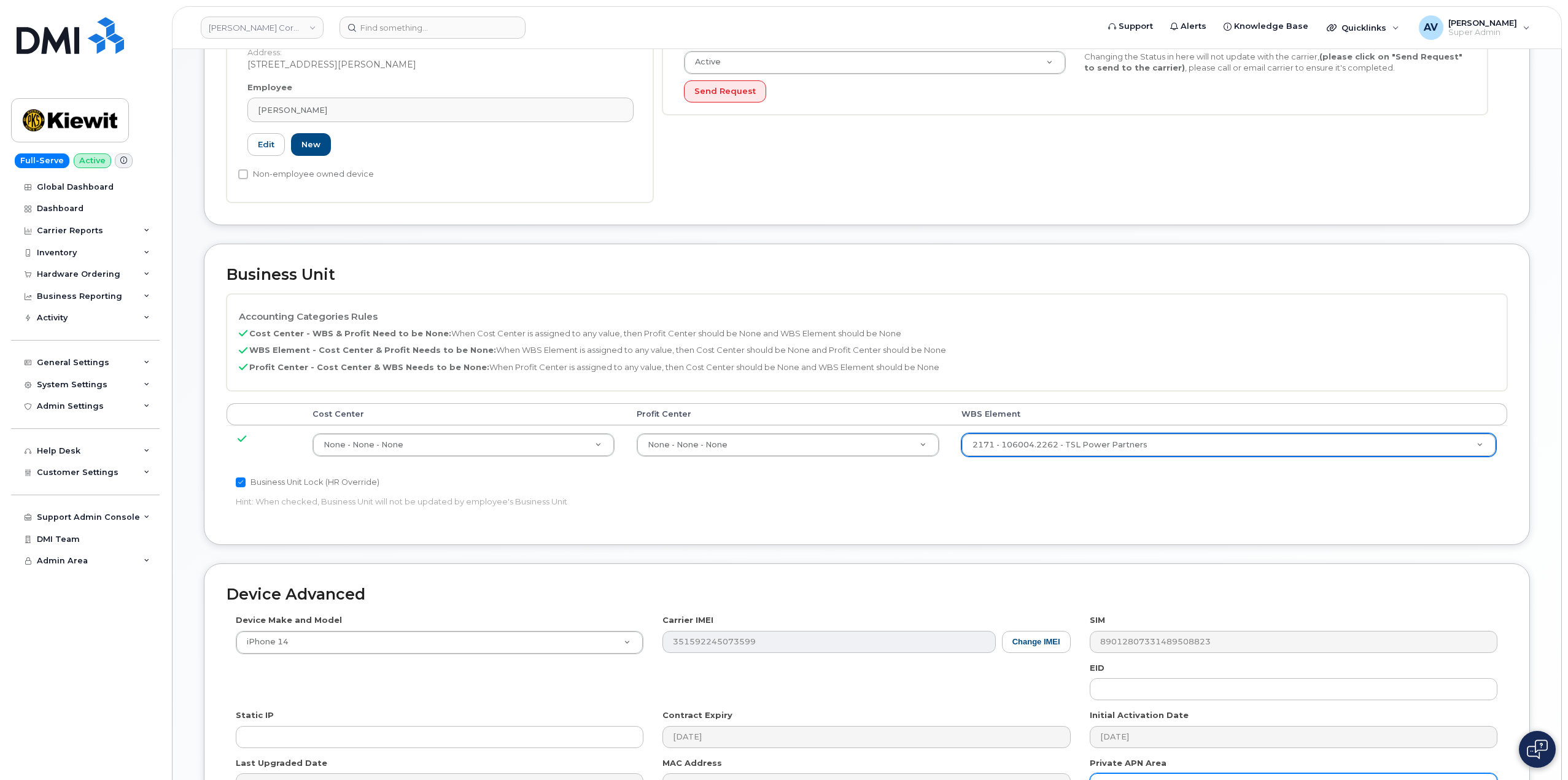
scroll to position [481, 0]
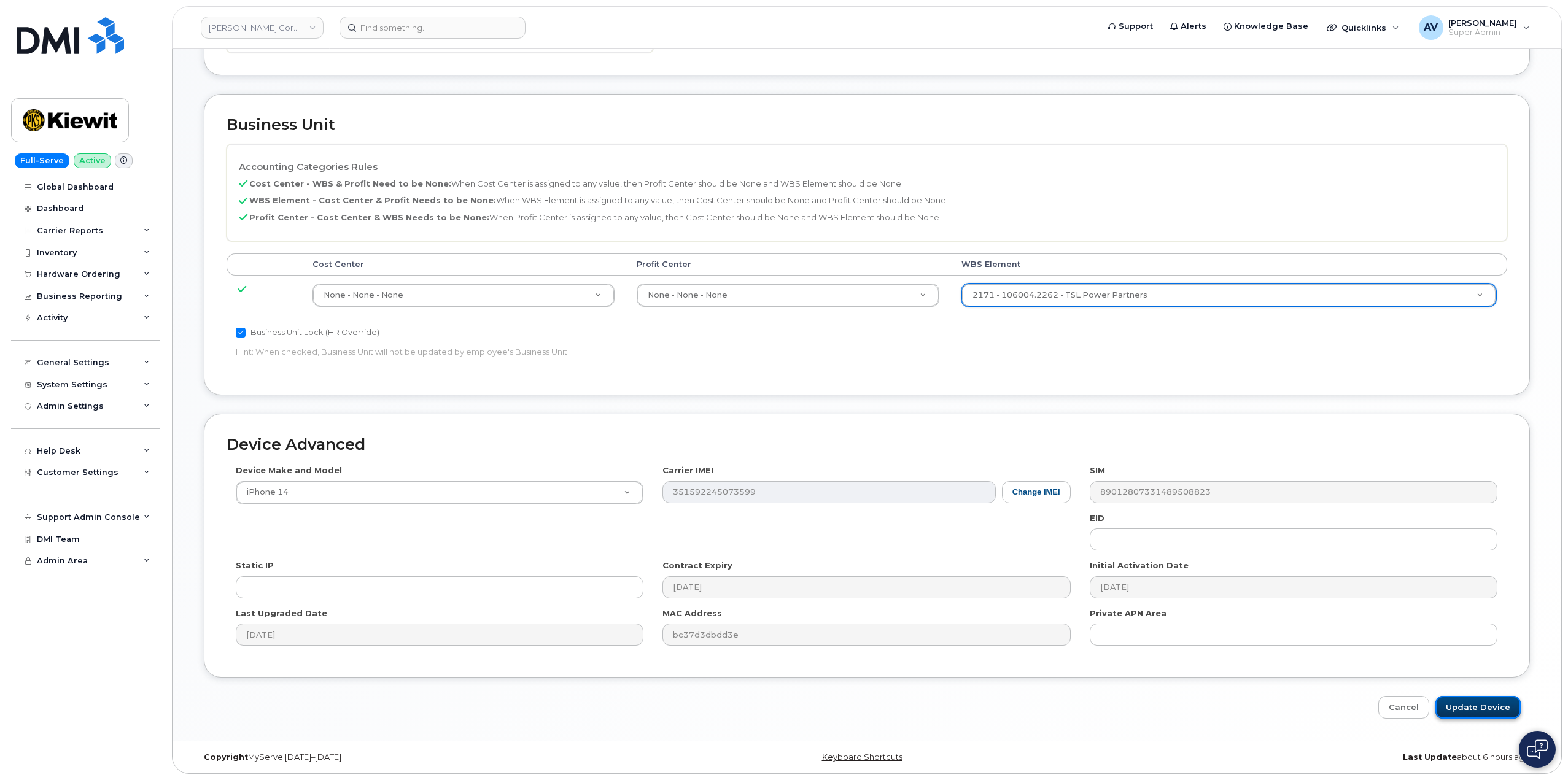
click at [1480, 707] on input "Update Device" at bounding box center [1478, 707] width 85 height 22
type input "Saving..."
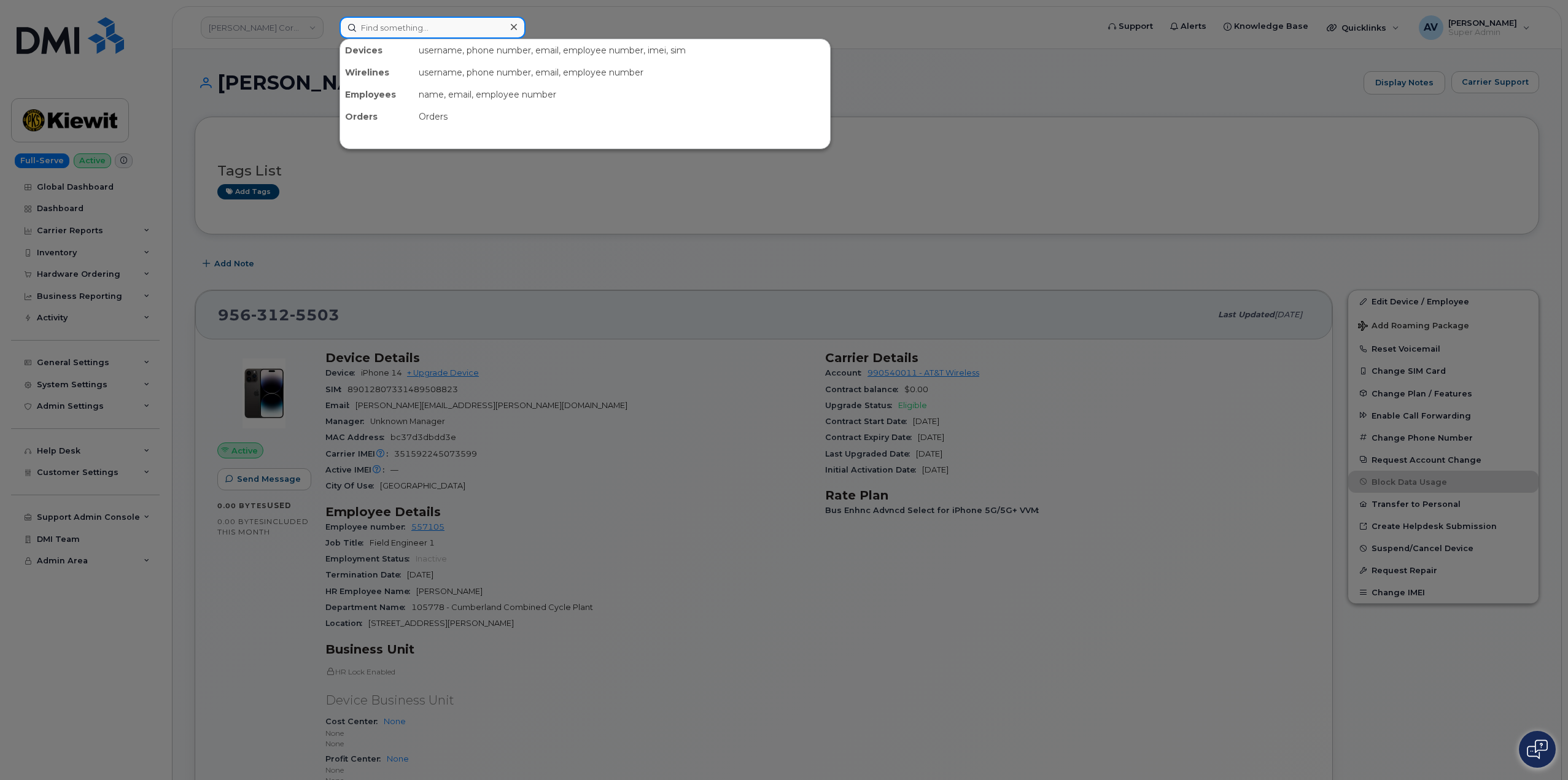
click at [422, 34] on input at bounding box center [432, 28] width 186 height 22
paste input "298648"
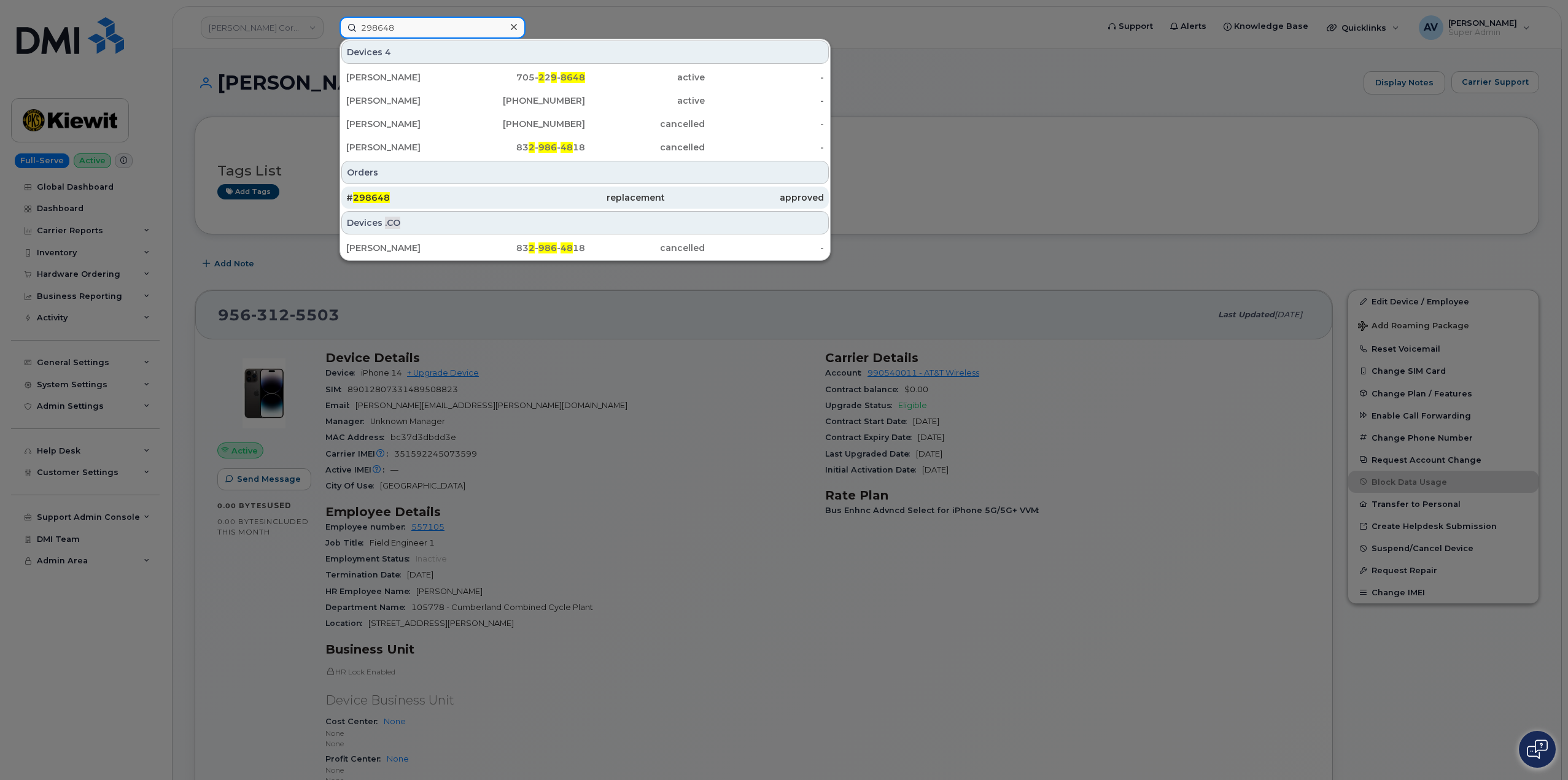
type input "298648"
click at [496, 196] on div "# 298648" at bounding box center [425, 197] width 159 height 12
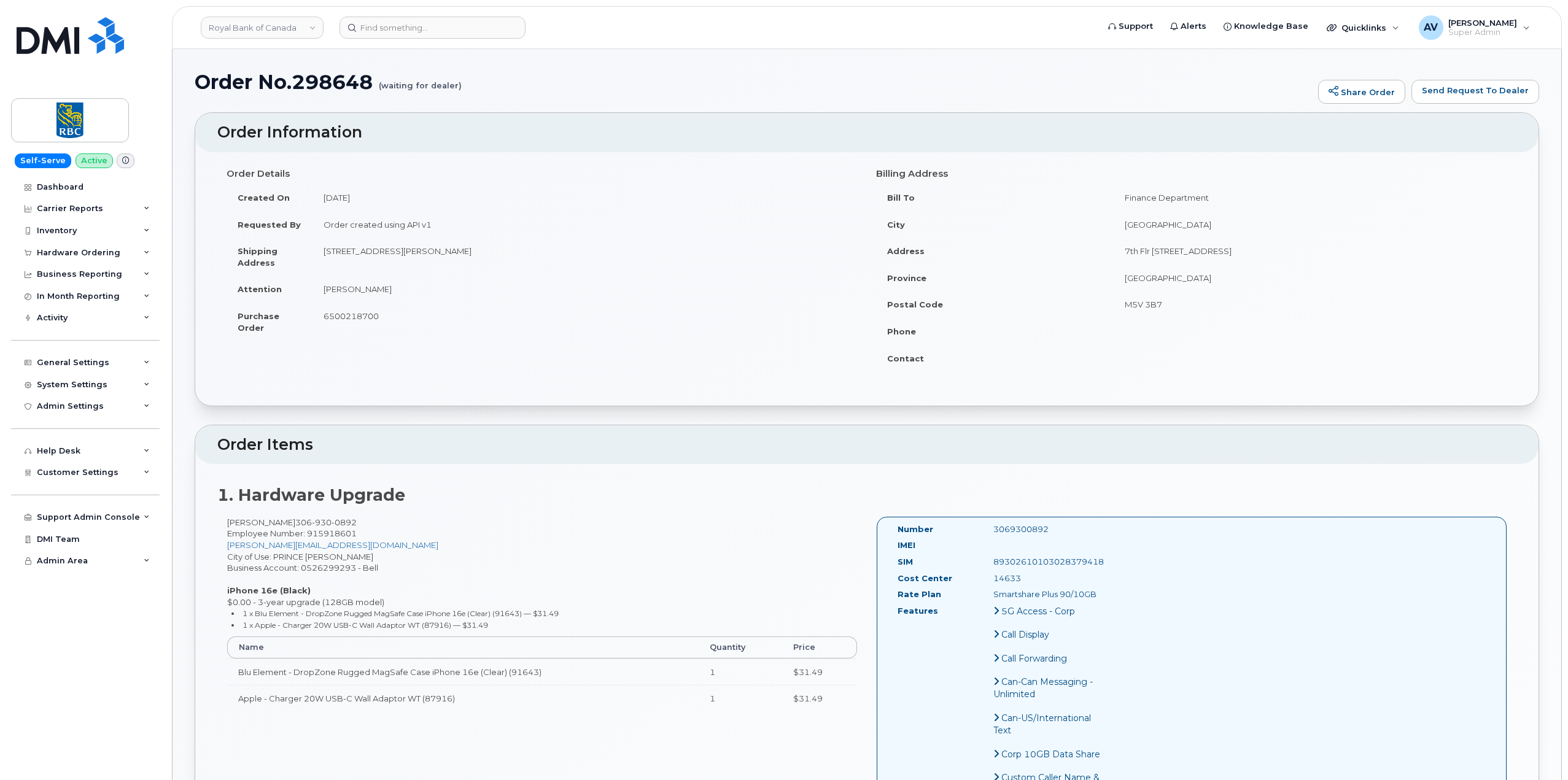
drag, startPoint x: 321, startPoint y: 196, endPoint x: 452, endPoint y: 288, distance: 160.1
click at [452, 288] on tbody "Created On [DATE] Requested By Order created using API v1 Shipping Address [STR…" at bounding box center [542, 262] width 631 height 157
drag, startPoint x: 218, startPoint y: 166, endPoint x: 1093, endPoint y: 531, distance: 948.1
copy div "Order Details Created On [DATE] Requested By Order created using API v1 Shippin…"
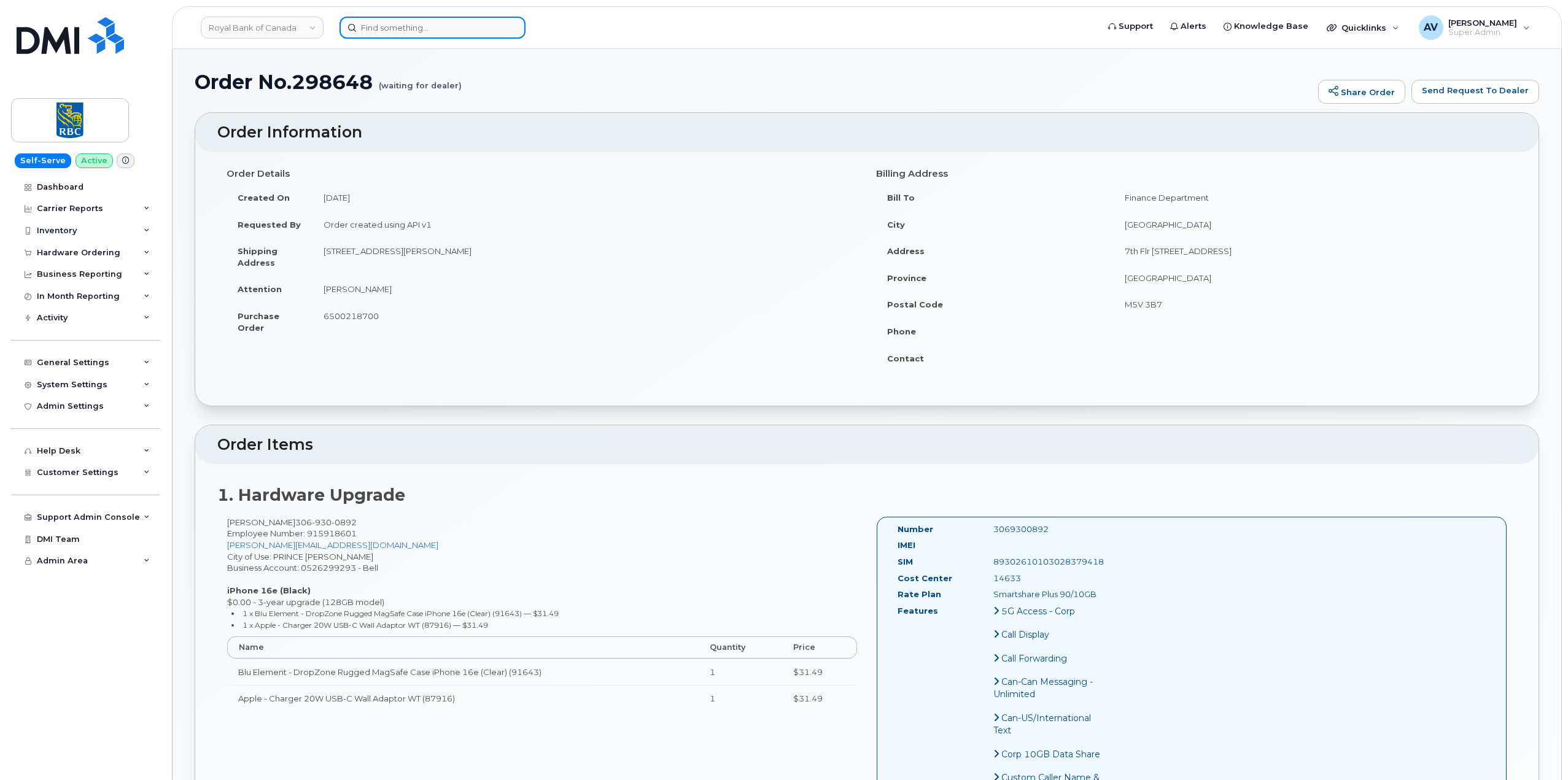
click at [450, 24] on input at bounding box center [432, 28] width 186 height 22
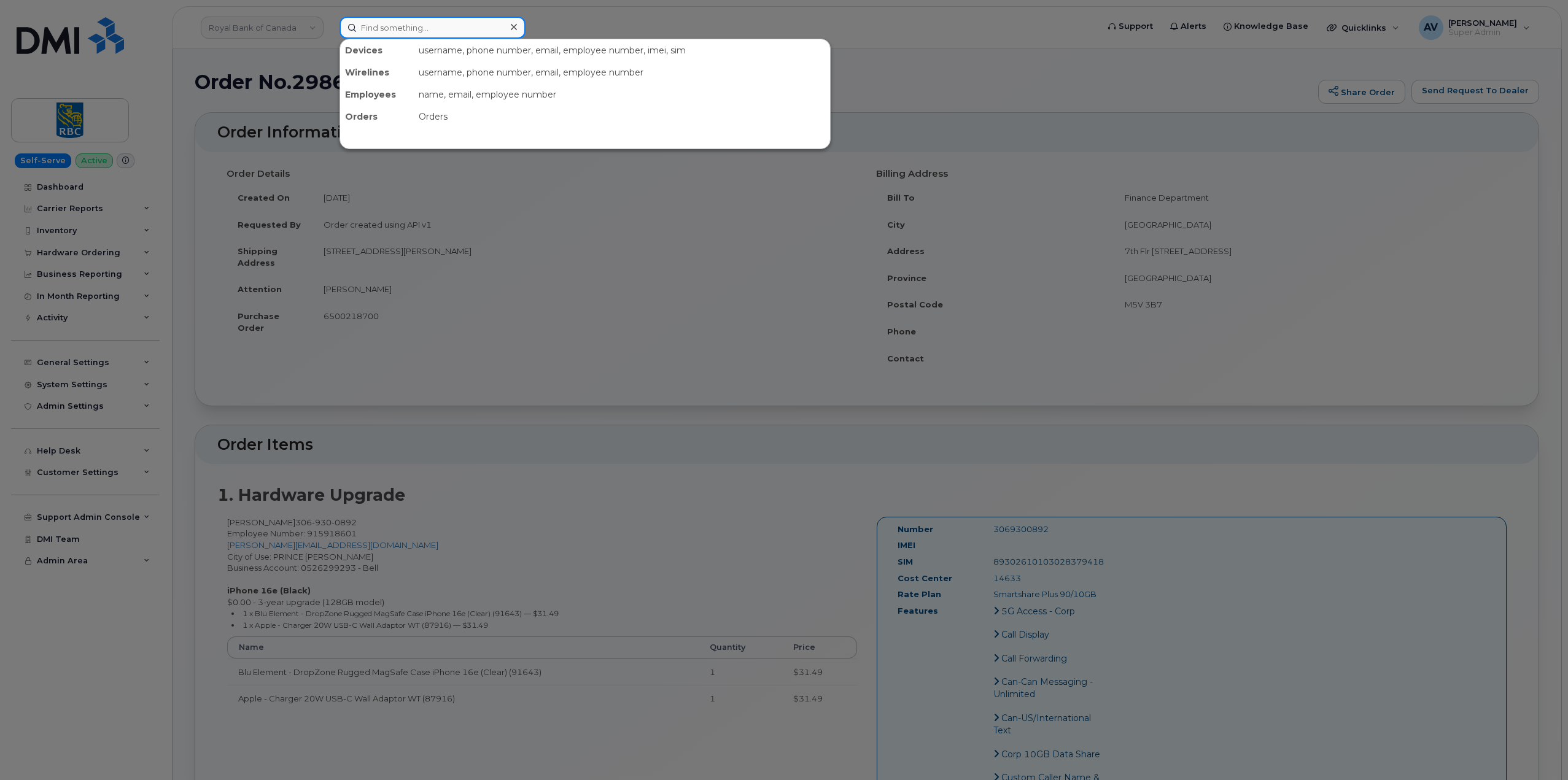
paste input "313)682-2074"
click at [379, 22] on input "313)682-2074" at bounding box center [432, 28] width 186 height 22
drag, startPoint x: 451, startPoint y: 21, endPoint x: 272, endPoint y: 12, distance: 179.2
click at [330, 17] on div "313682-2074 No results" at bounding box center [714, 28] width 770 height 22
paste input "8647356576"
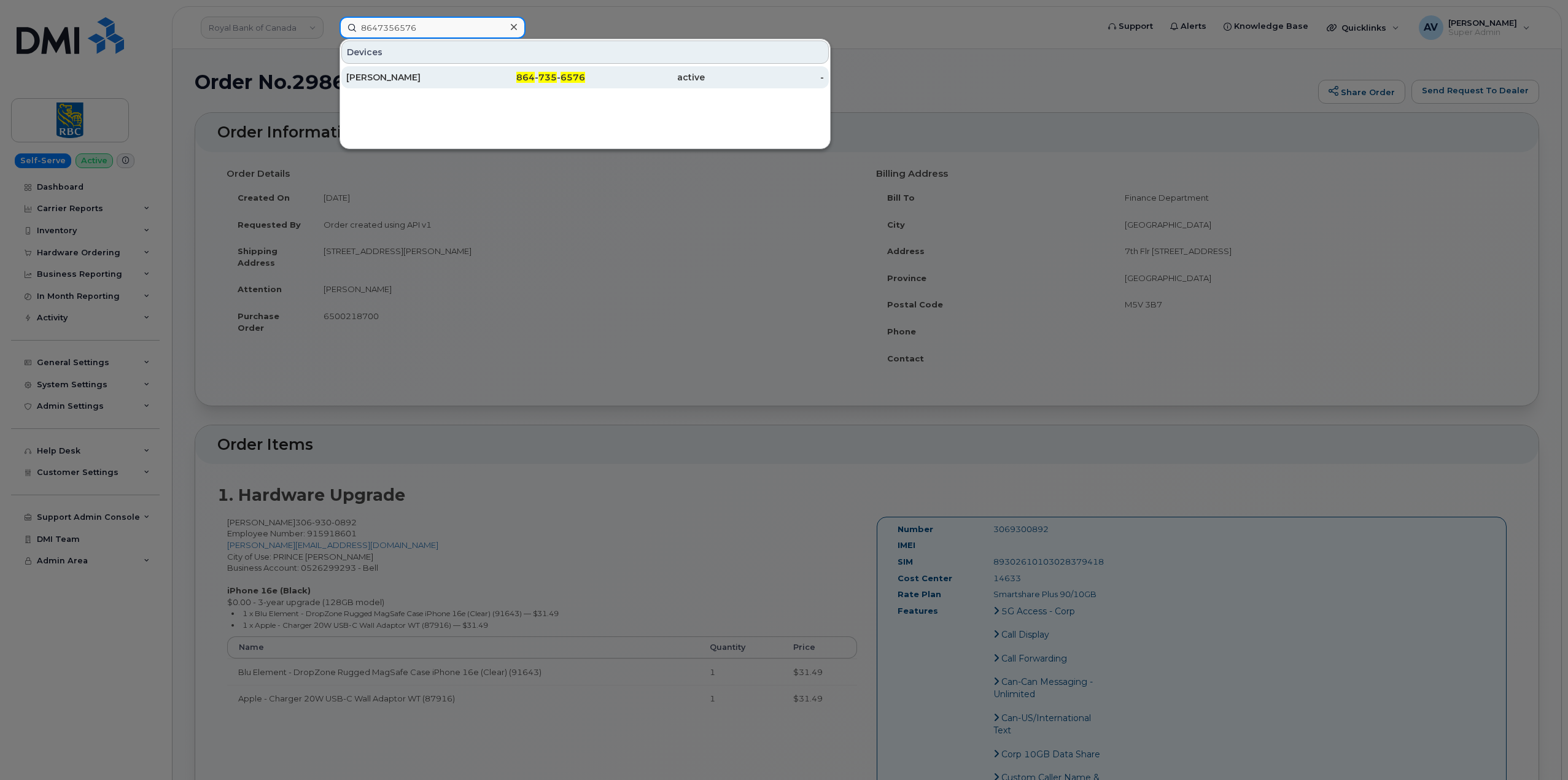
type input "8647356576"
click at [458, 79] on div "[PERSON_NAME]" at bounding box center [406, 77] width 120 height 12
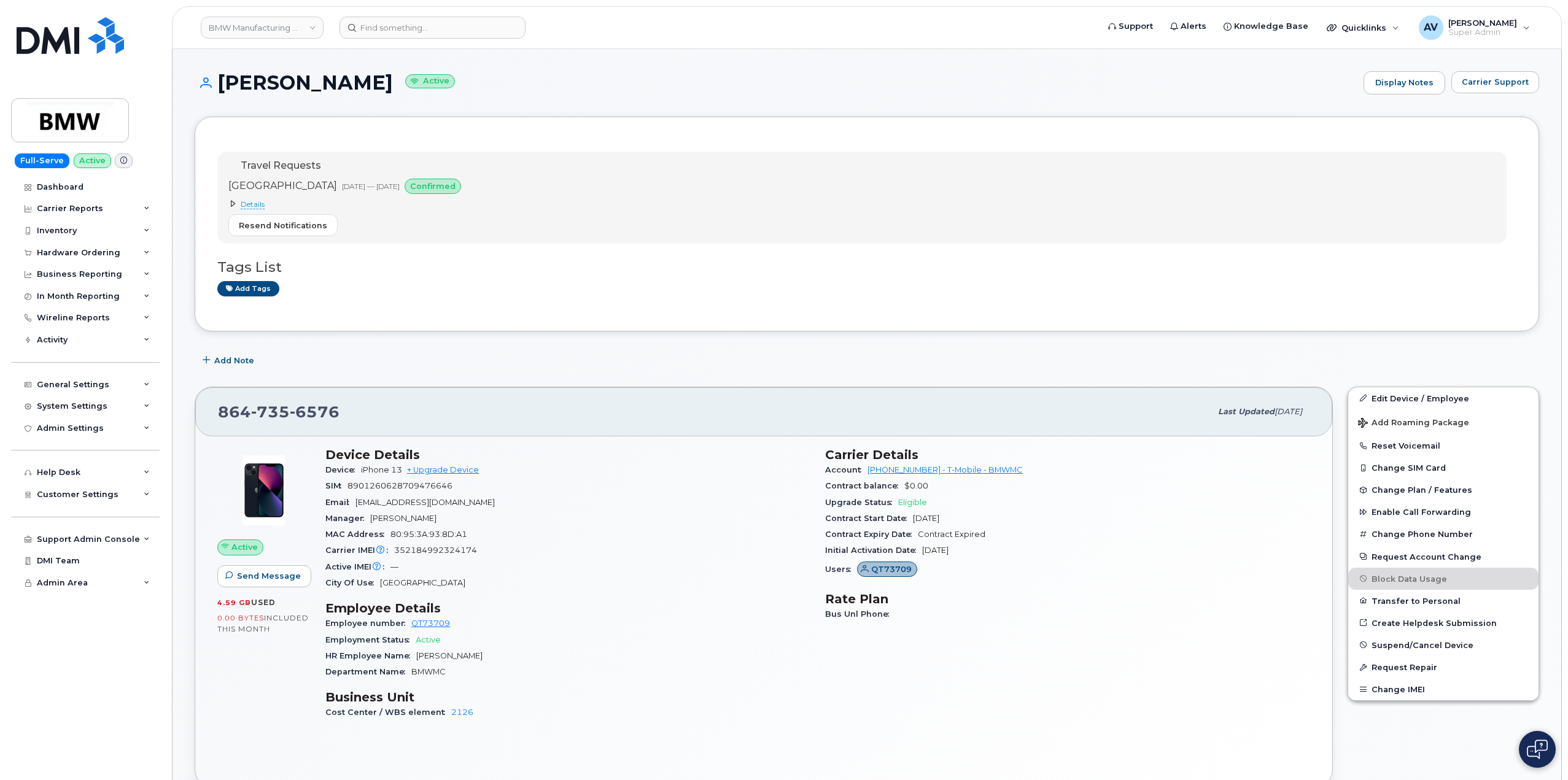
drag, startPoint x: 217, startPoint y: 79, endPoint x: 361, endPoint y: 84, distance: 144.1
click at [361, 84] on h1 "Marco Nestola Active" at bounding box center [776, 82] width 1163 height 21
copy h1 "[PERSON_NAME]"
